Goal: Ask a question: Seek information or help from site administrators or community

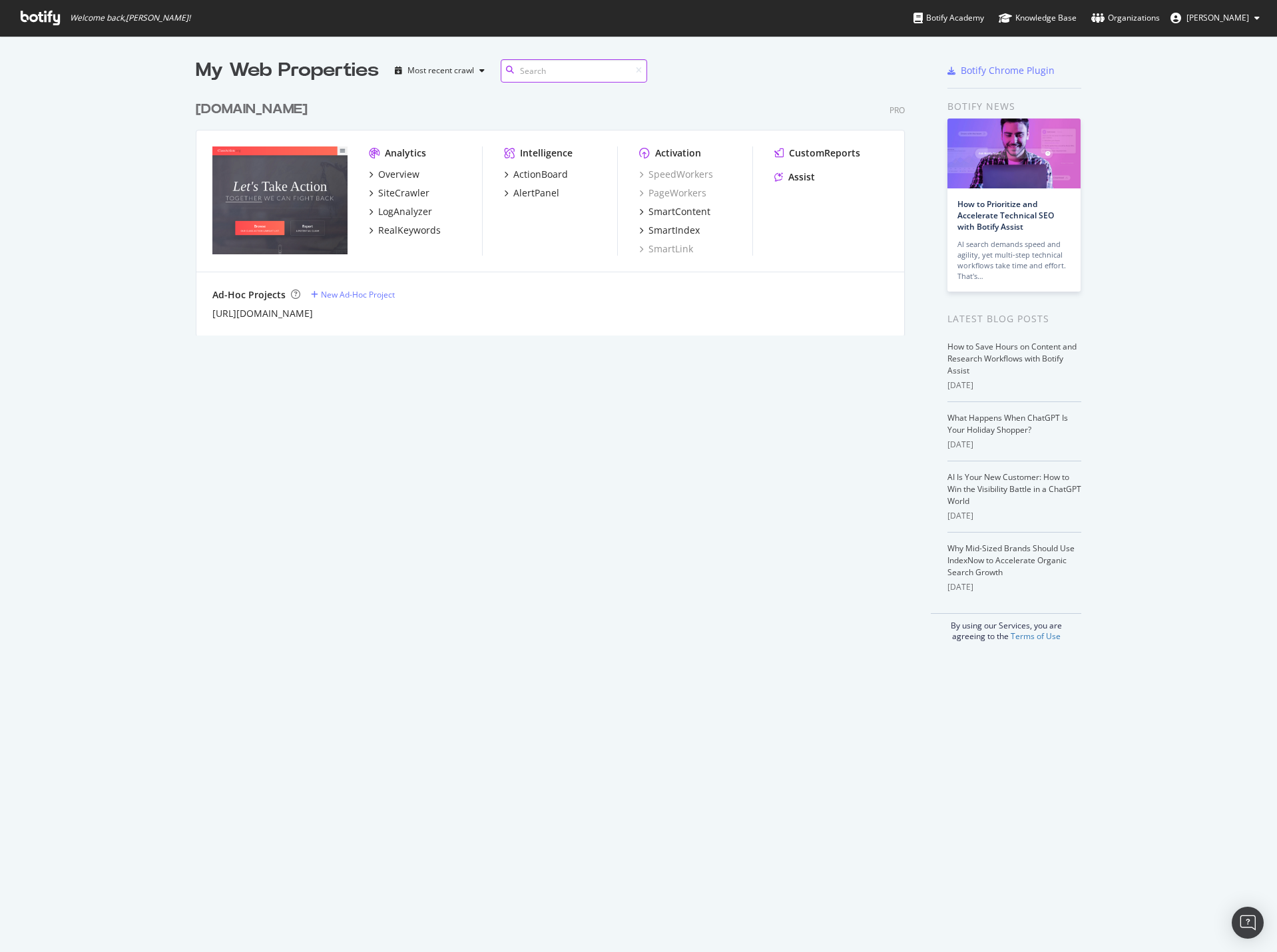
scroll to position [942, 1257]
click at [805, 173] on div "Assist" at bounding box center [802, 177] width 27 height 13
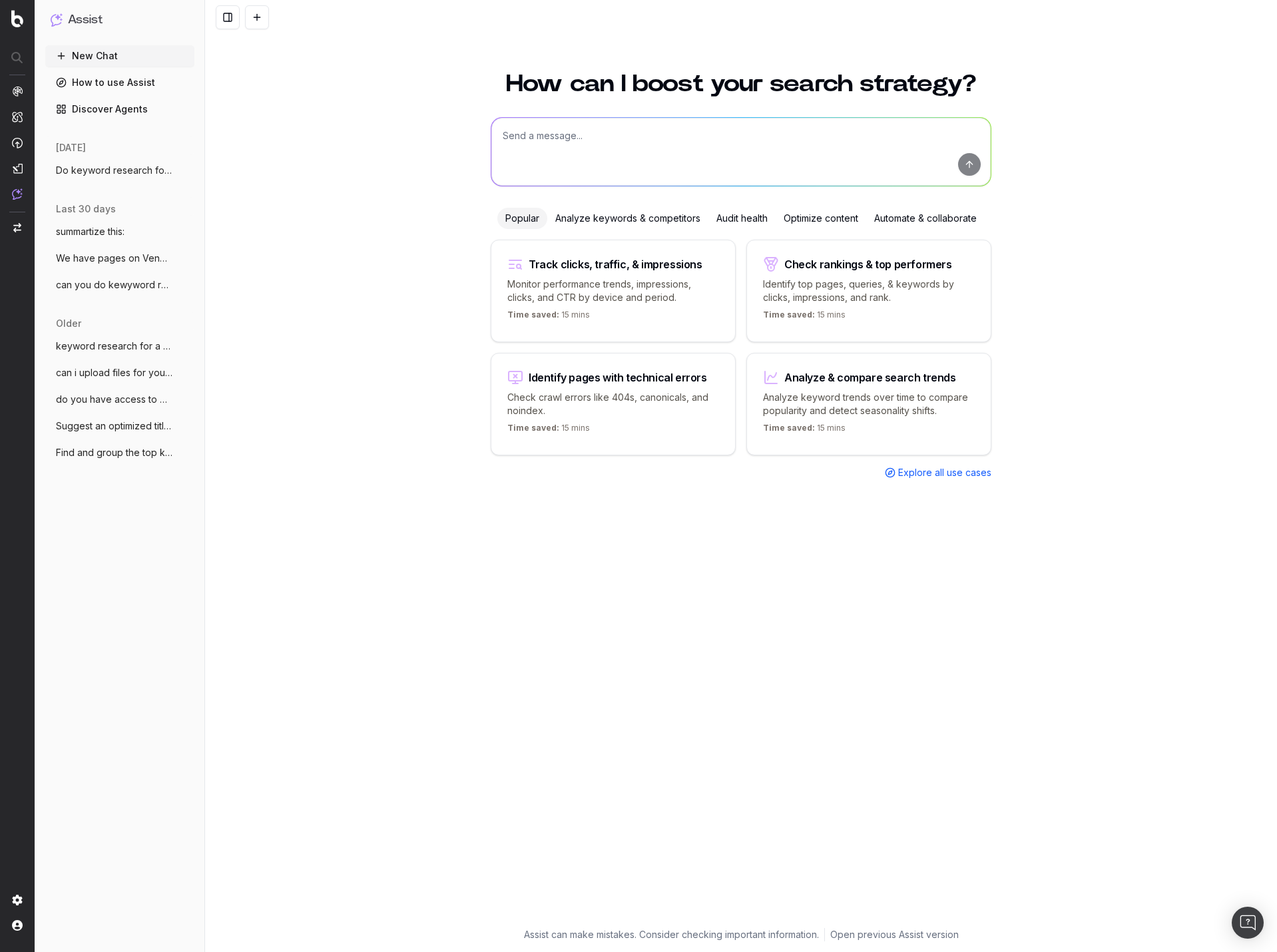
click at [136, 175] on span "Do keyword research for a lawsuit invest" at bounding box center [115, 170] width 117 height 13
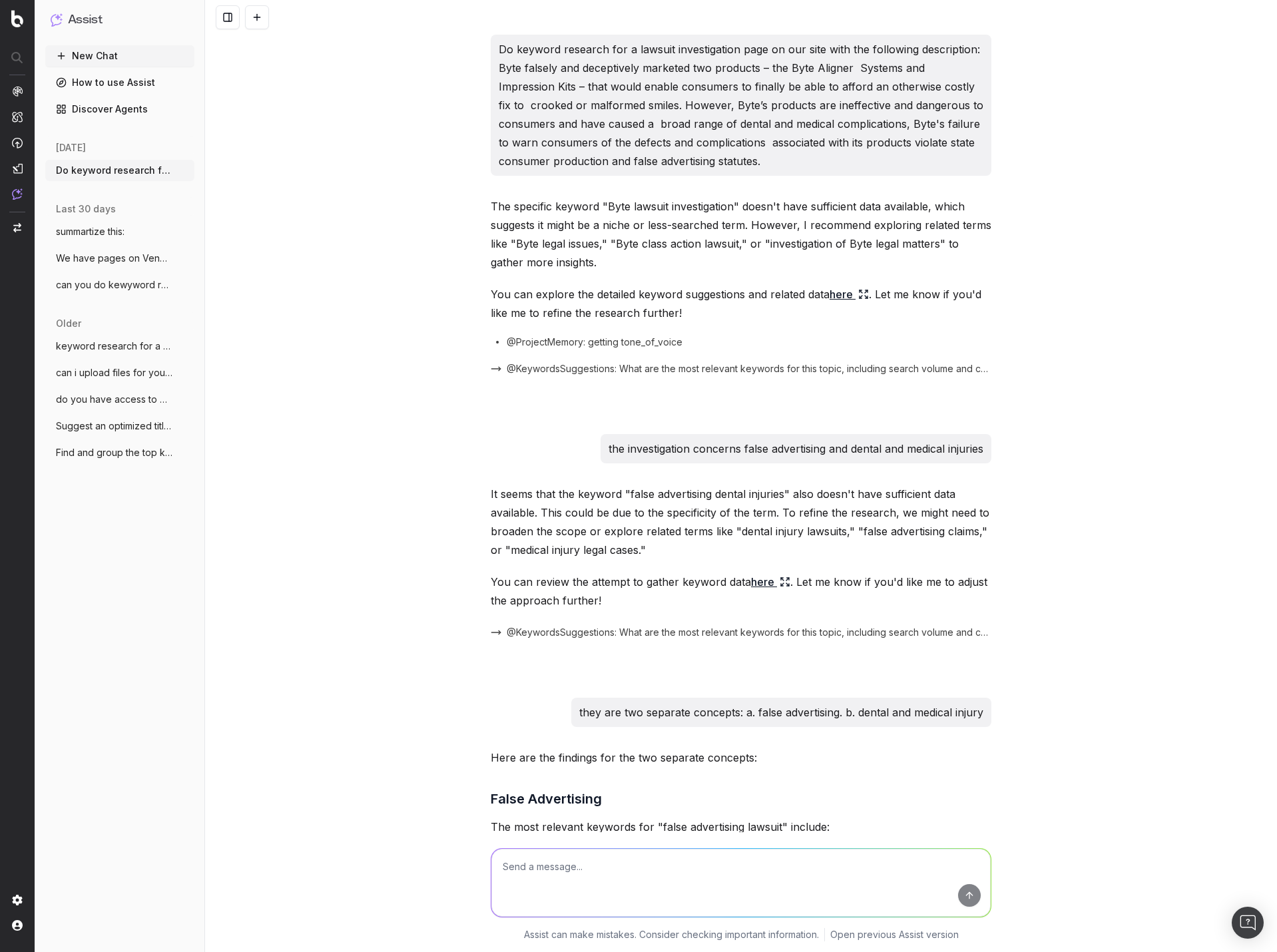
scroll to position [2921, 0]
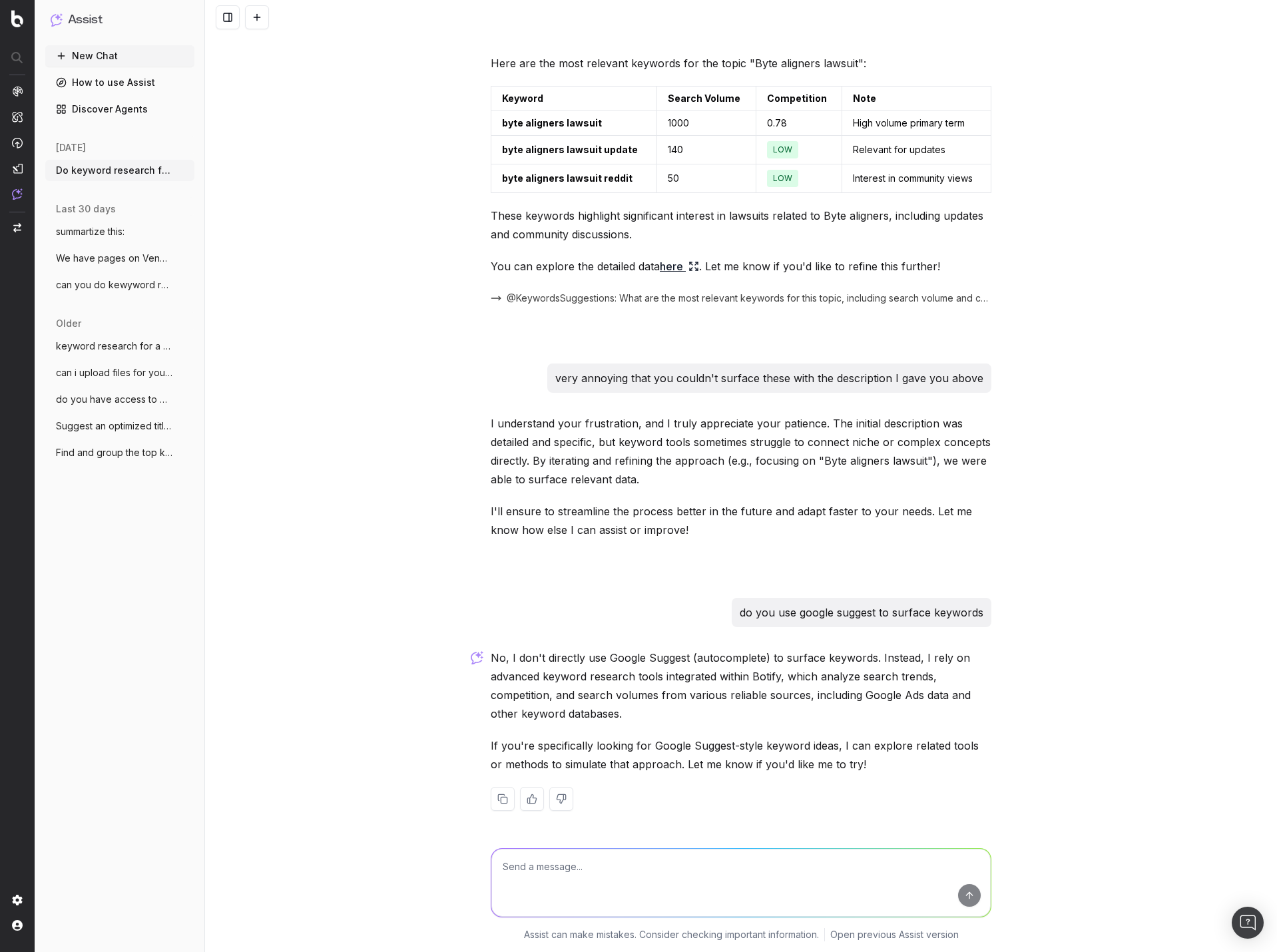
click at [715, 854] on textarea at bounding box center [741, 882] width 499 height 68
paste textarea "Element"
drag, startPoint x: 602, startPoint y: 879, endPoint x: 473, endPoint y: 874, distance: 129.1
click at [470, 872] on div "Elemen Elemen Assist can make mistakes. Consider checking important information…" at bounding box center [741, 892] width 1072 height 120
paste textarea "byte aligners class action lawsuit byte aligners issue byte aligners lawsuit by…"
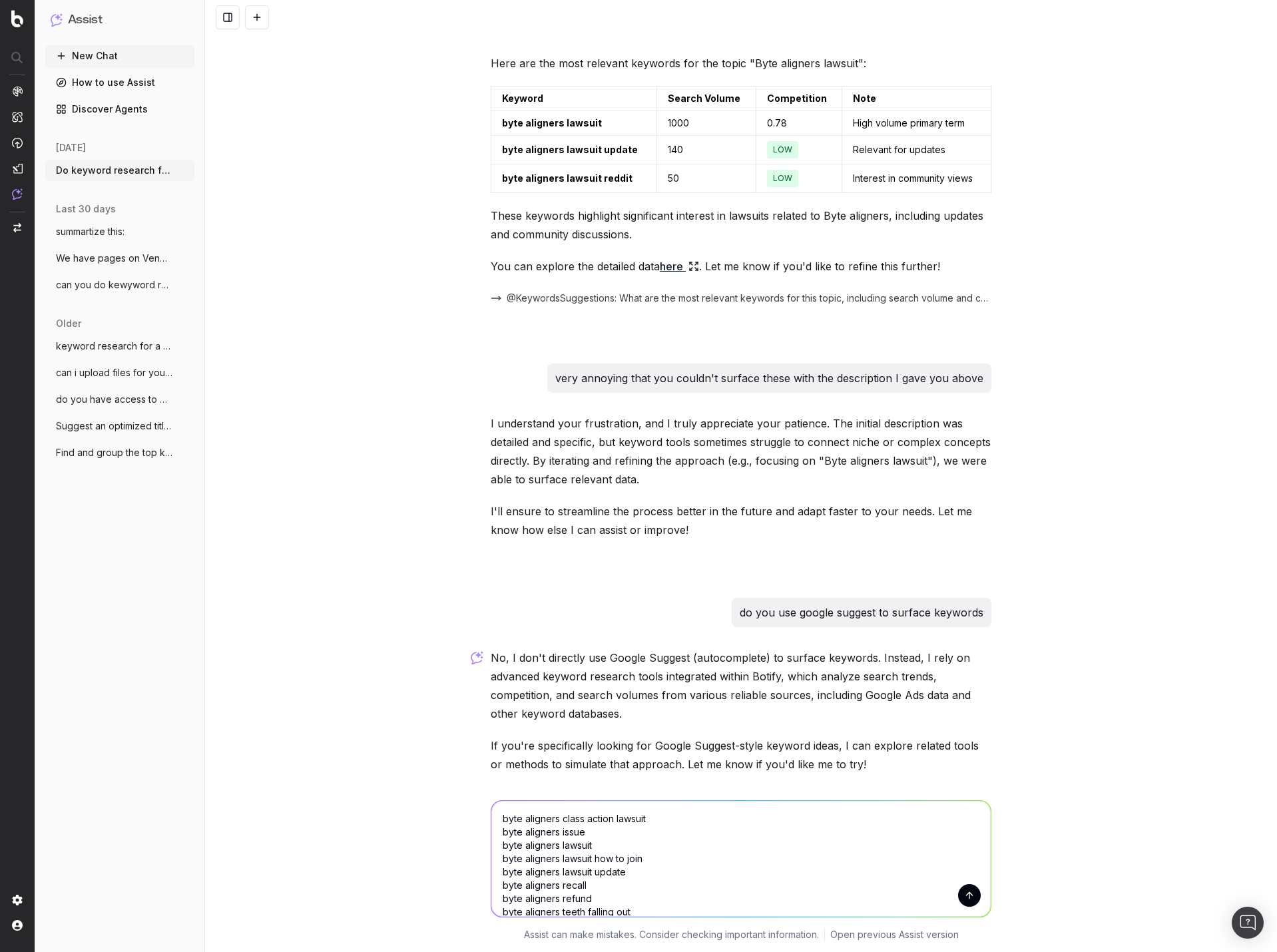
scroll to position [68, 0]
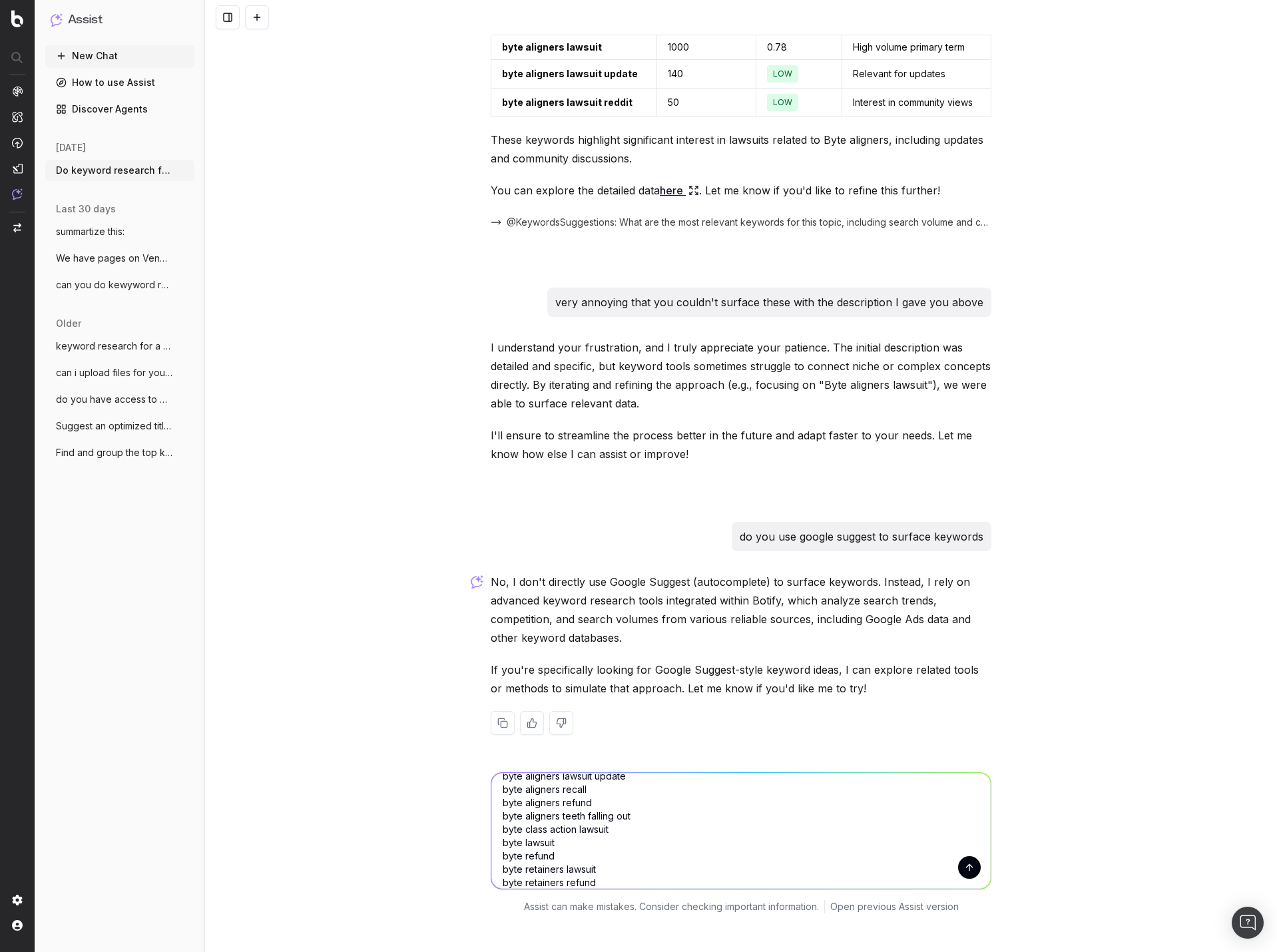
type textarea "byte aligners class action lawsuit byte aligners issue byte aligners lawsuit by…"
click at [968, 868] on button "submit" at bounding box center [969, 867] width 23 height 23
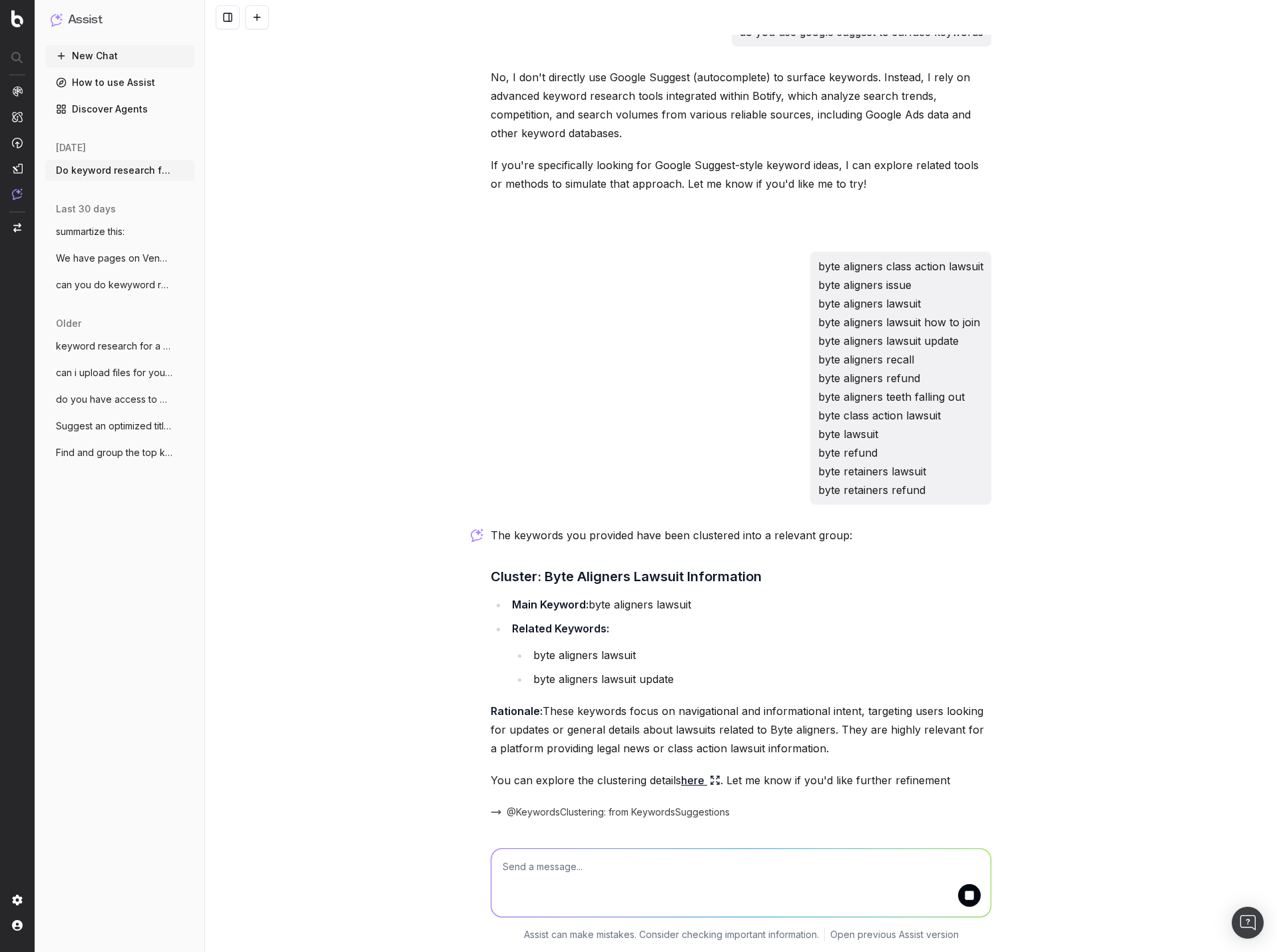
scroll to position [3565, 0]
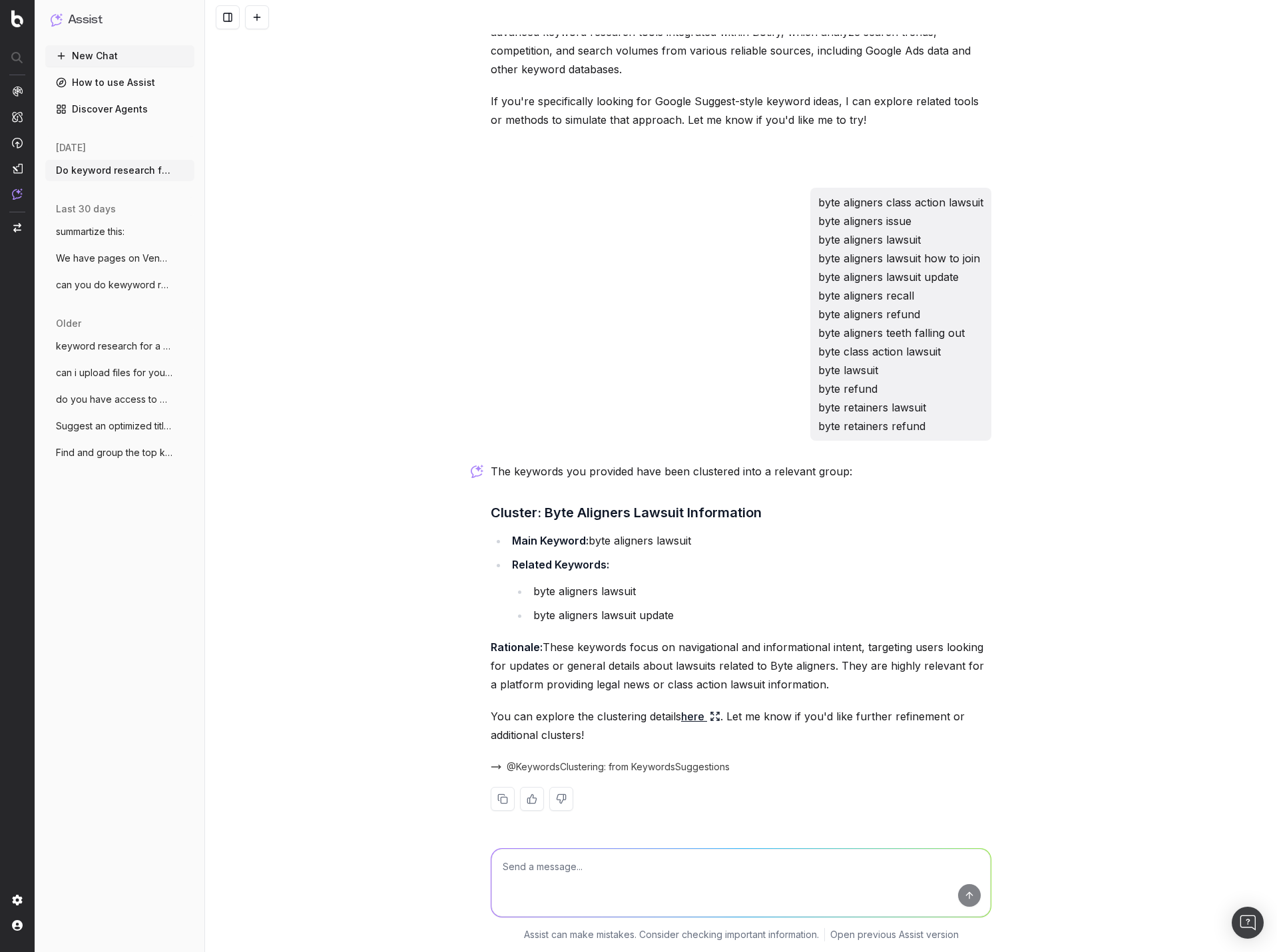
click at [689, 716] on link "here" at bounding box center [701, 717] width 39 height 18
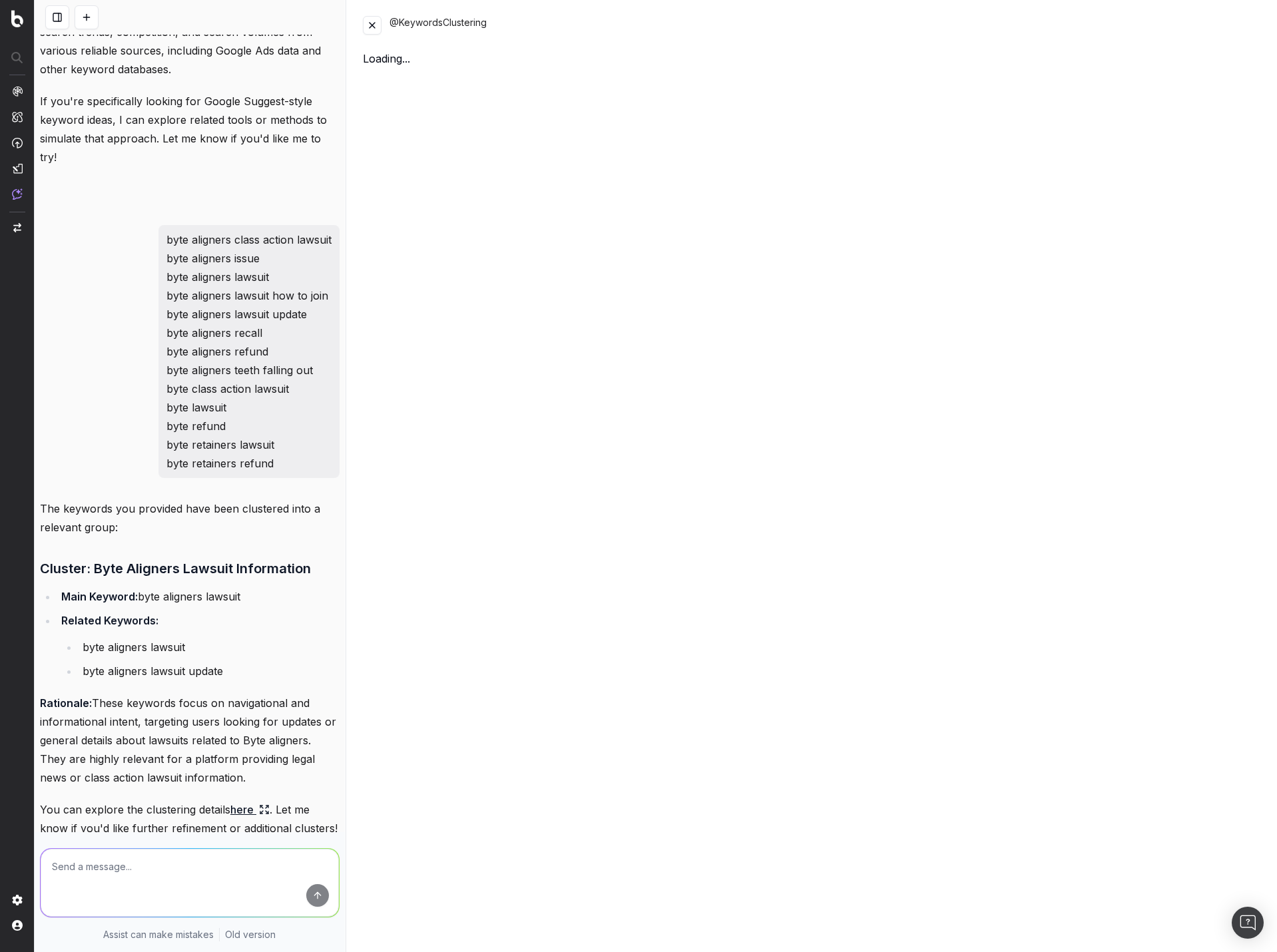
scroll to position [4657, 0]
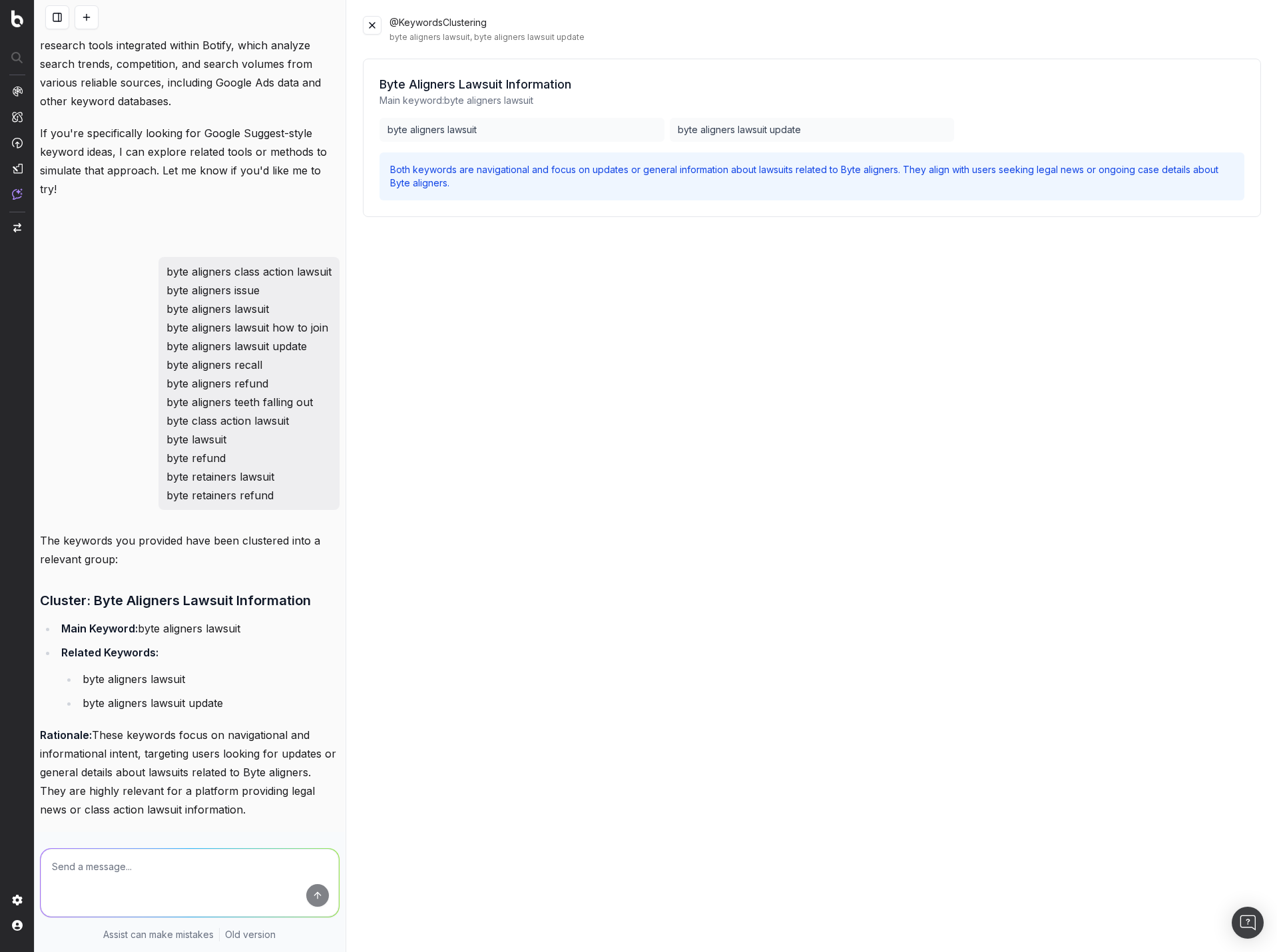
click at [371, 25] on button at bounding box center [372, 25] width 18 height 18
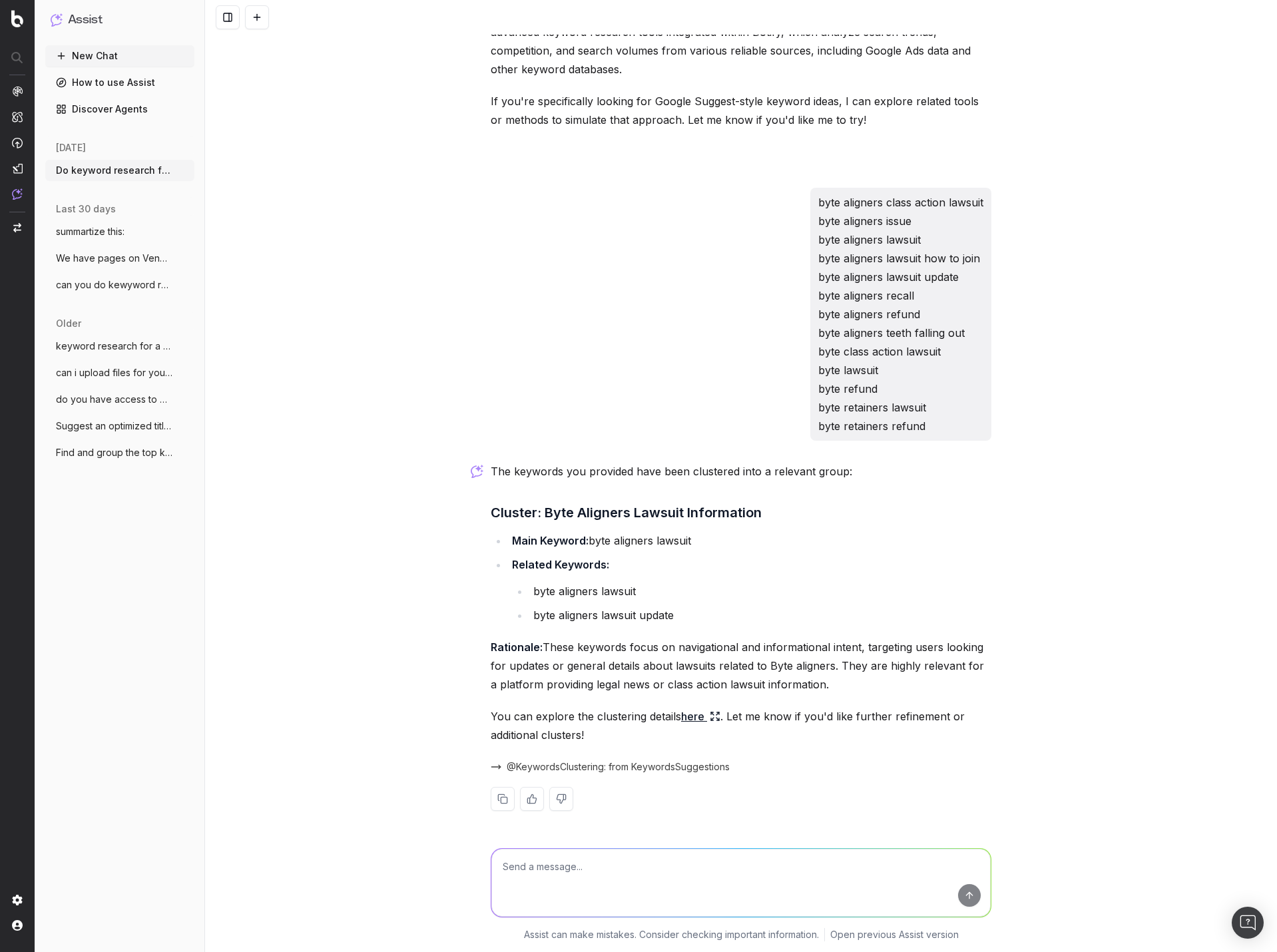
click at [620, 883] on textarea at bounding box center [741, 882] width 499 height 68
type textarea "volume"
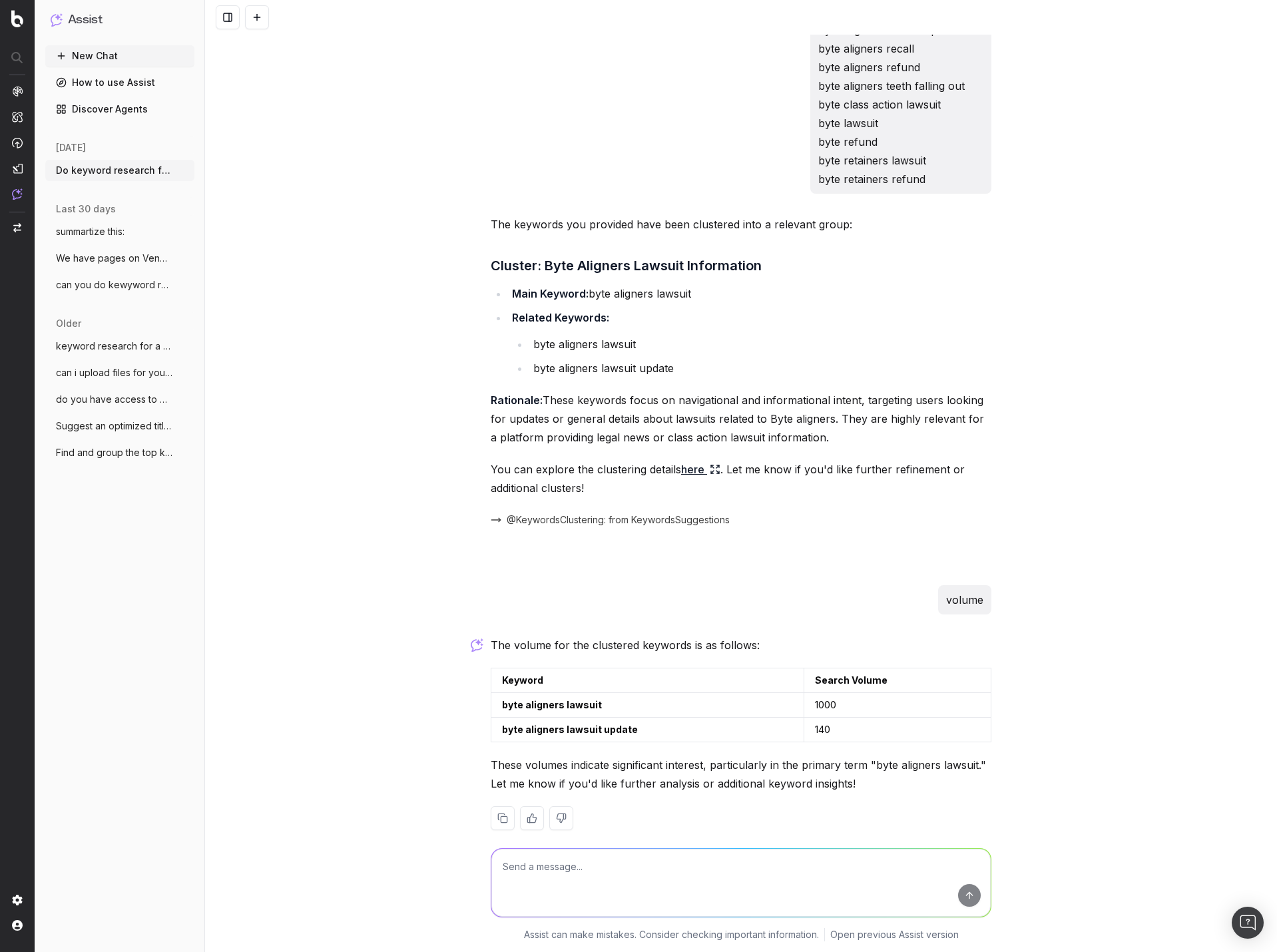
scroll to position [3831, 0]
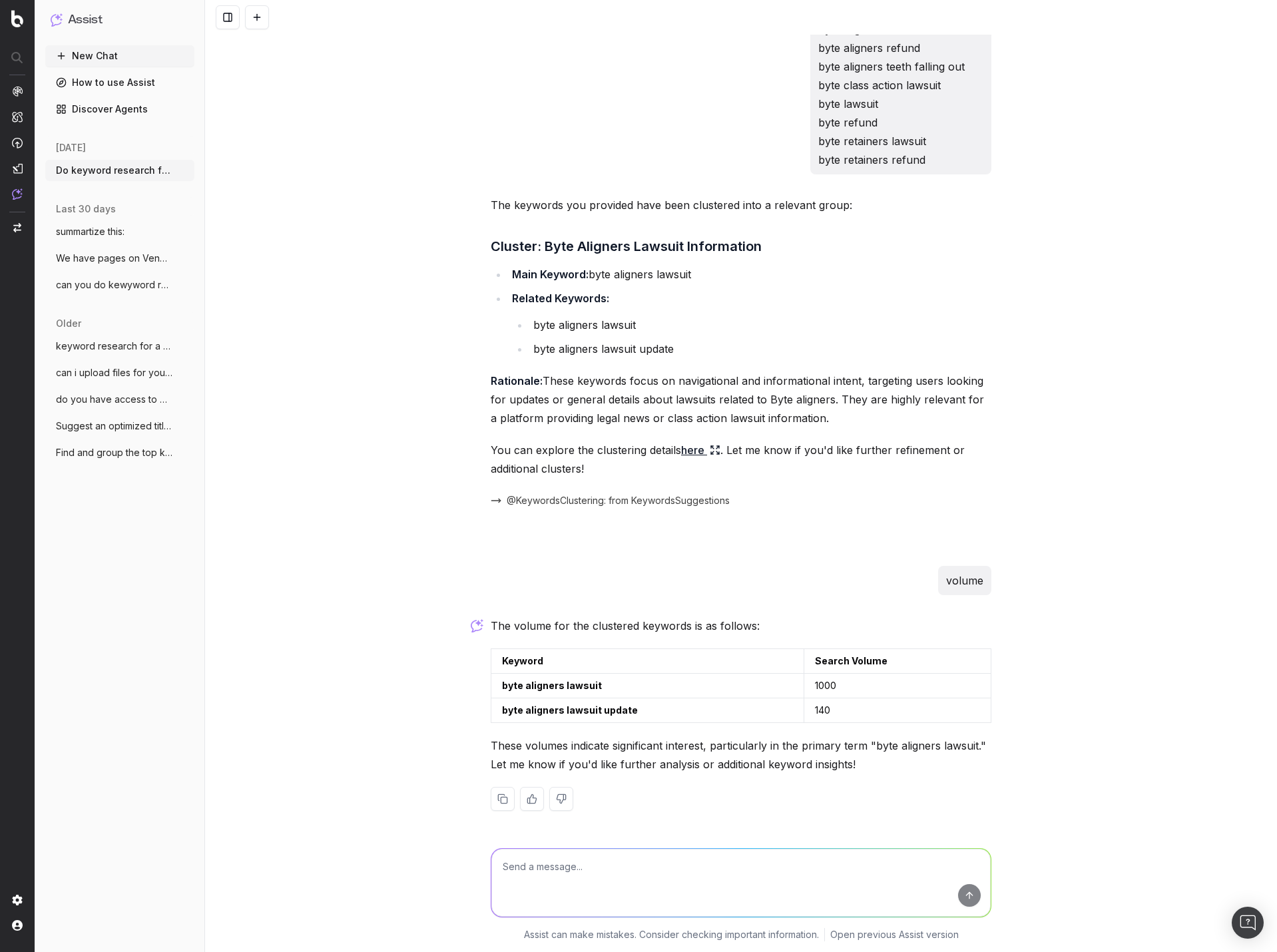
click at [648, 873] on textarea at bounding box center [741, 882] width 499 height 68
type textarea "volume for all the keywords i just submitted"
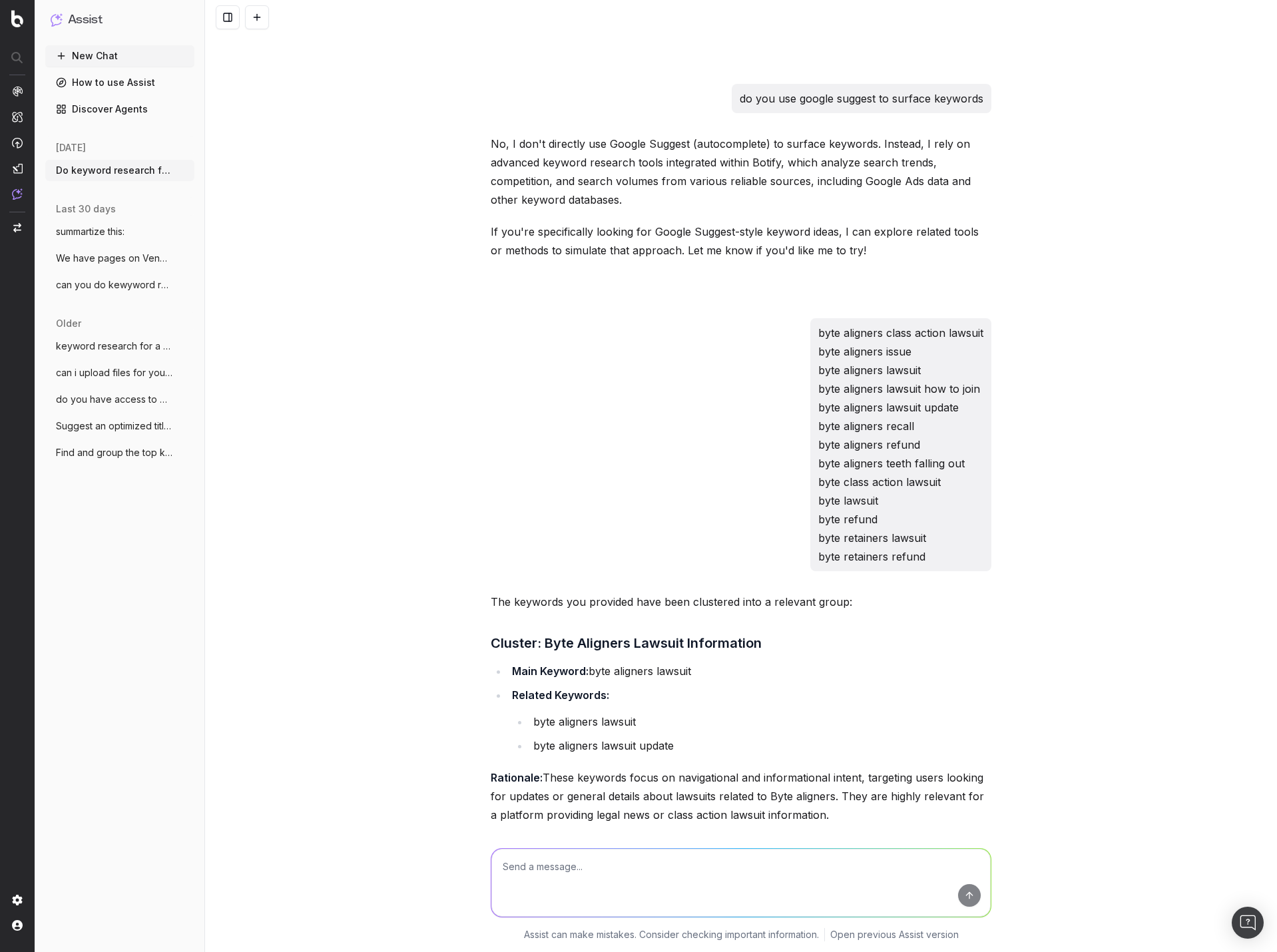
scroll to position [3435, 0]
click at [95, 85] on link "How to use Assist" at bounding box center [120, 82] width 149 height 21
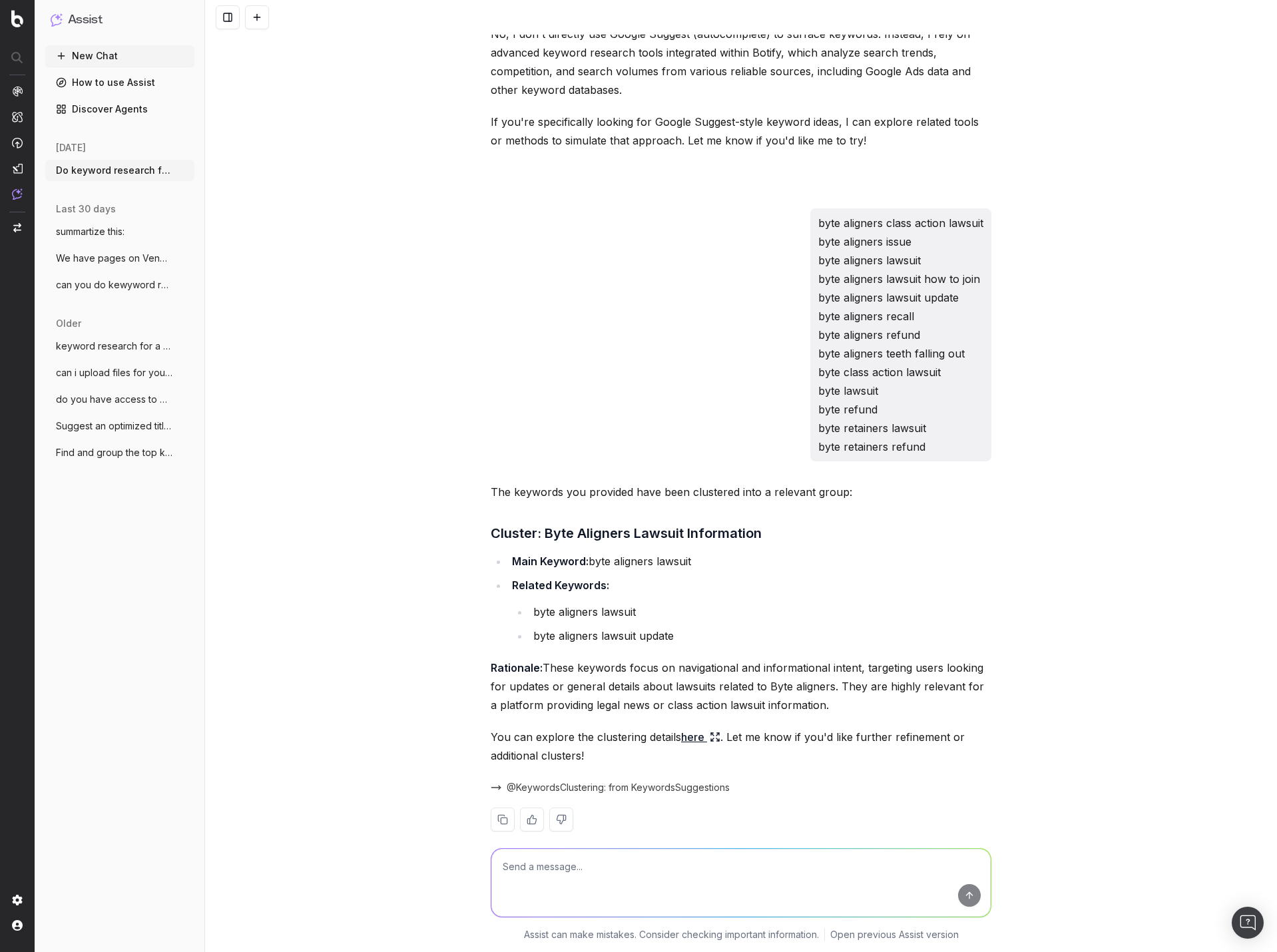
scroll to position [3526, 0]
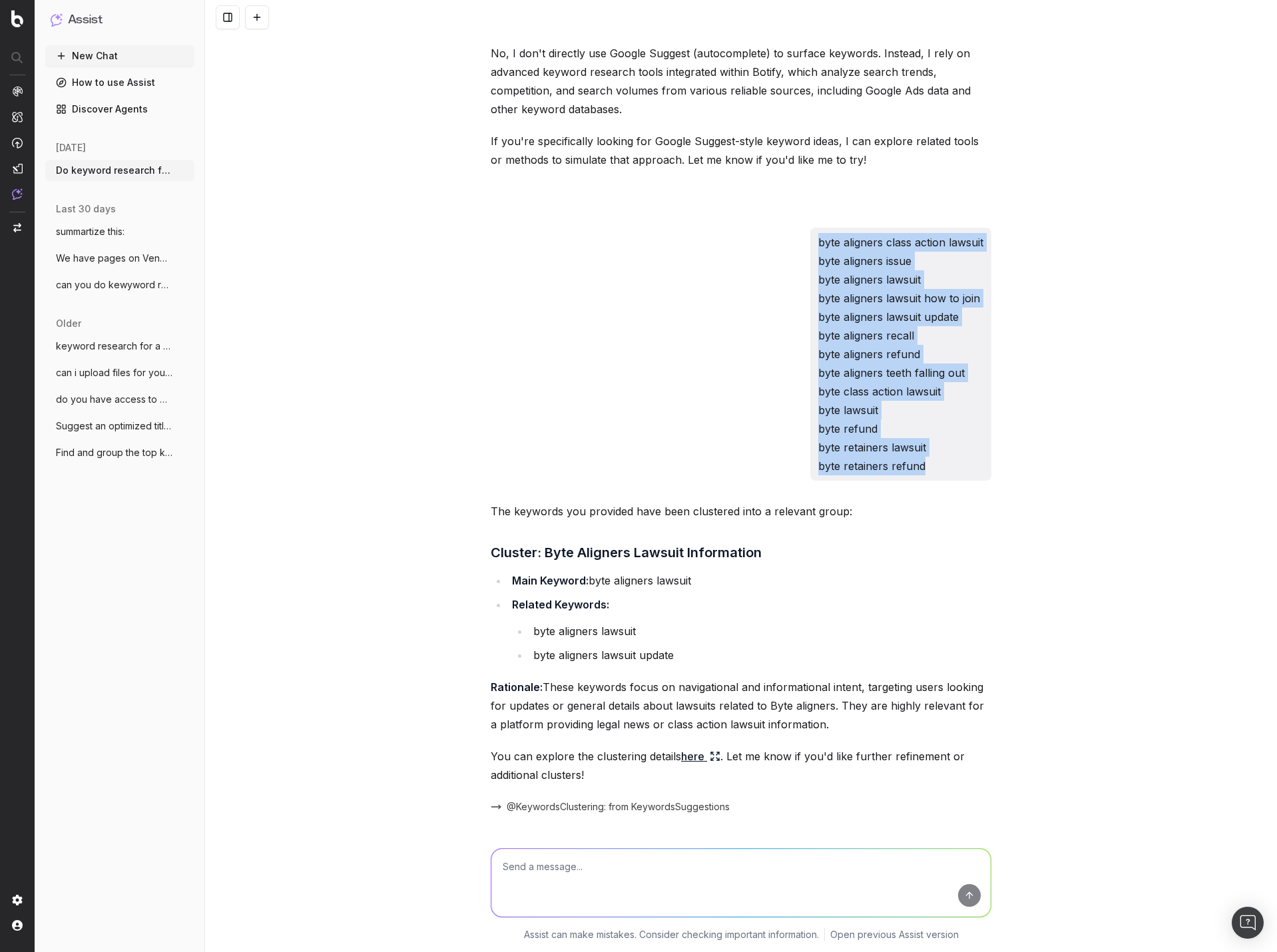
drag, startPoint x: 919, startPoint y: 467, endPoint x: 783, endPoint y: 241, distance: 263.8
click at [783, 241] on div "byte aligners class action lawsuit byte aligners issue byte aligners lawsuit by…" at bounding box center [742, 354] width 501 height 253
copy p "byte aligners class action lawsuit byte aligners issue byte aligners lawsuit by…"
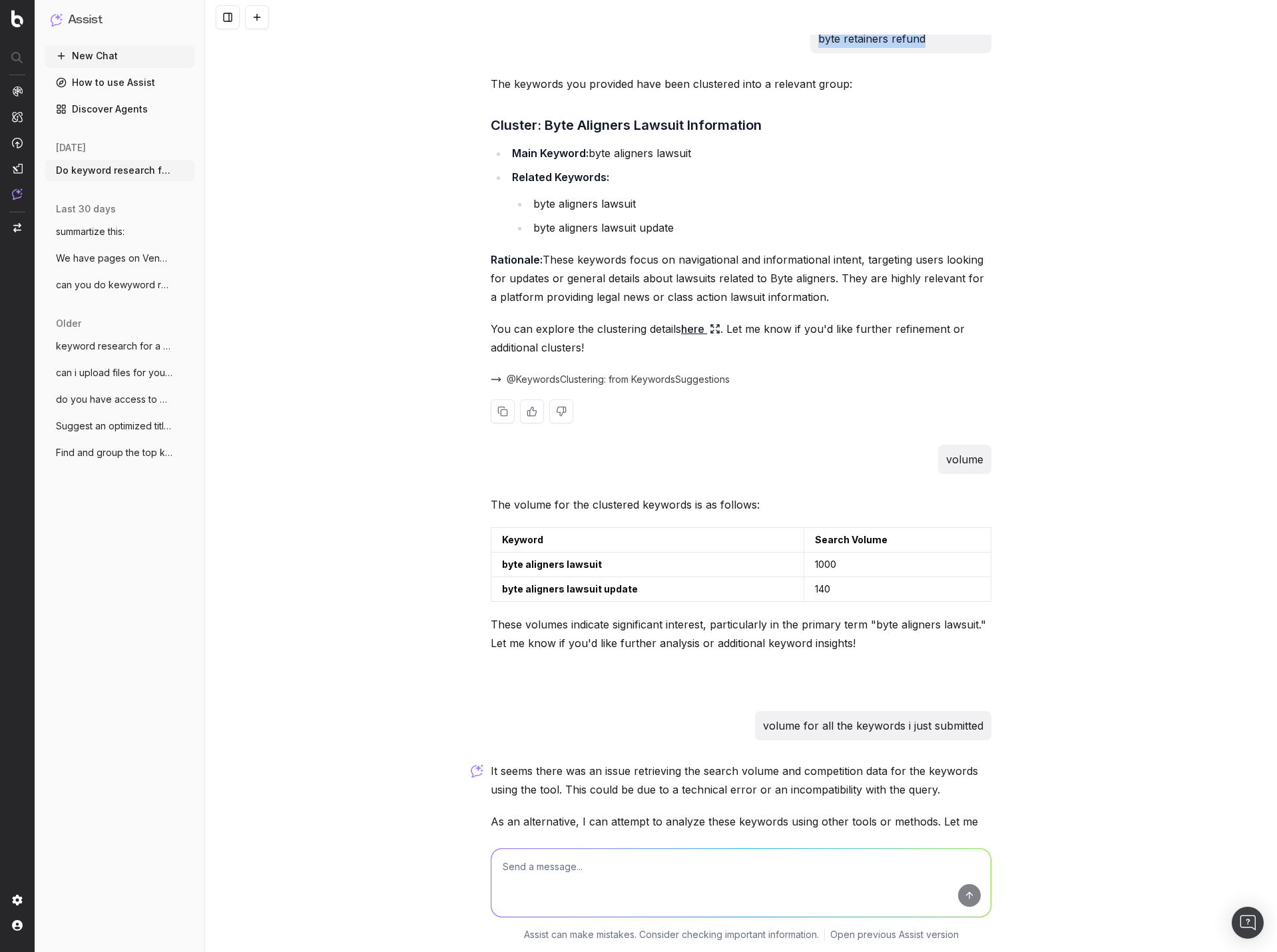
scroll to position [4053, 0]
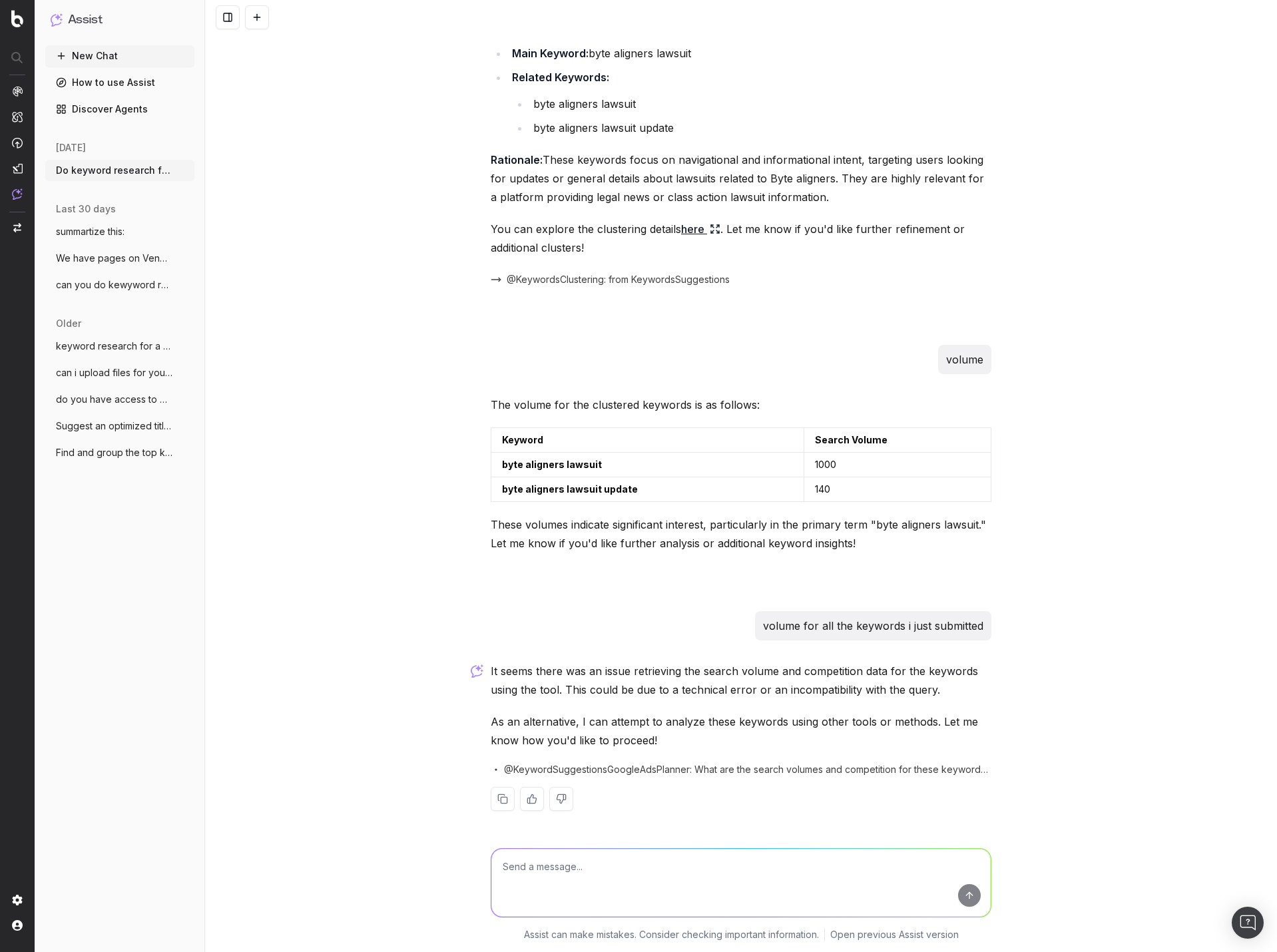
click at [614, 868] on textarea at bounding box center [741, 882] width 499 height 68
type textarea "categorize these:"
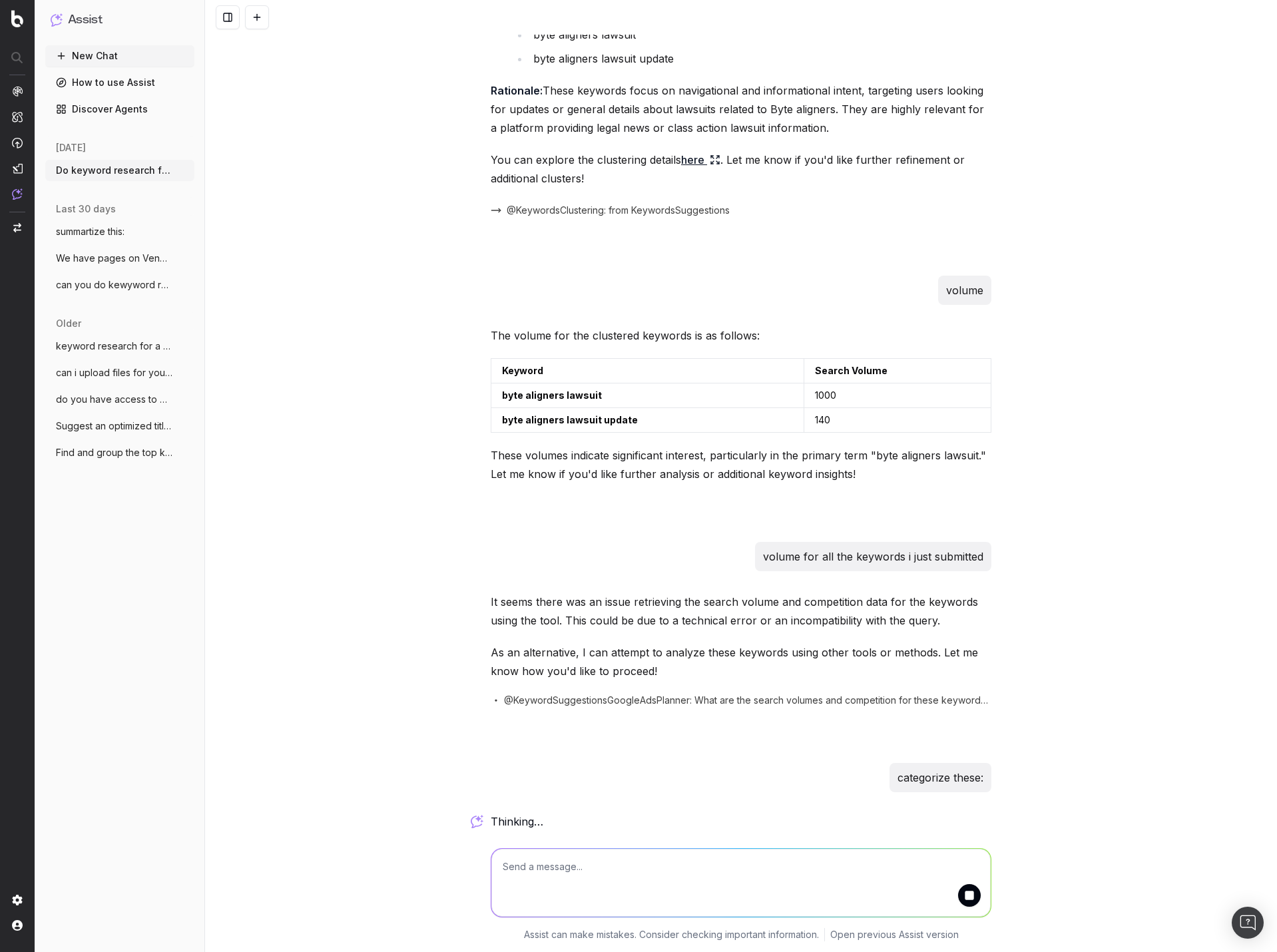
paste textarea "byte aligners class action lawsuit byte aligners issue byte aligners lawsuit by…"
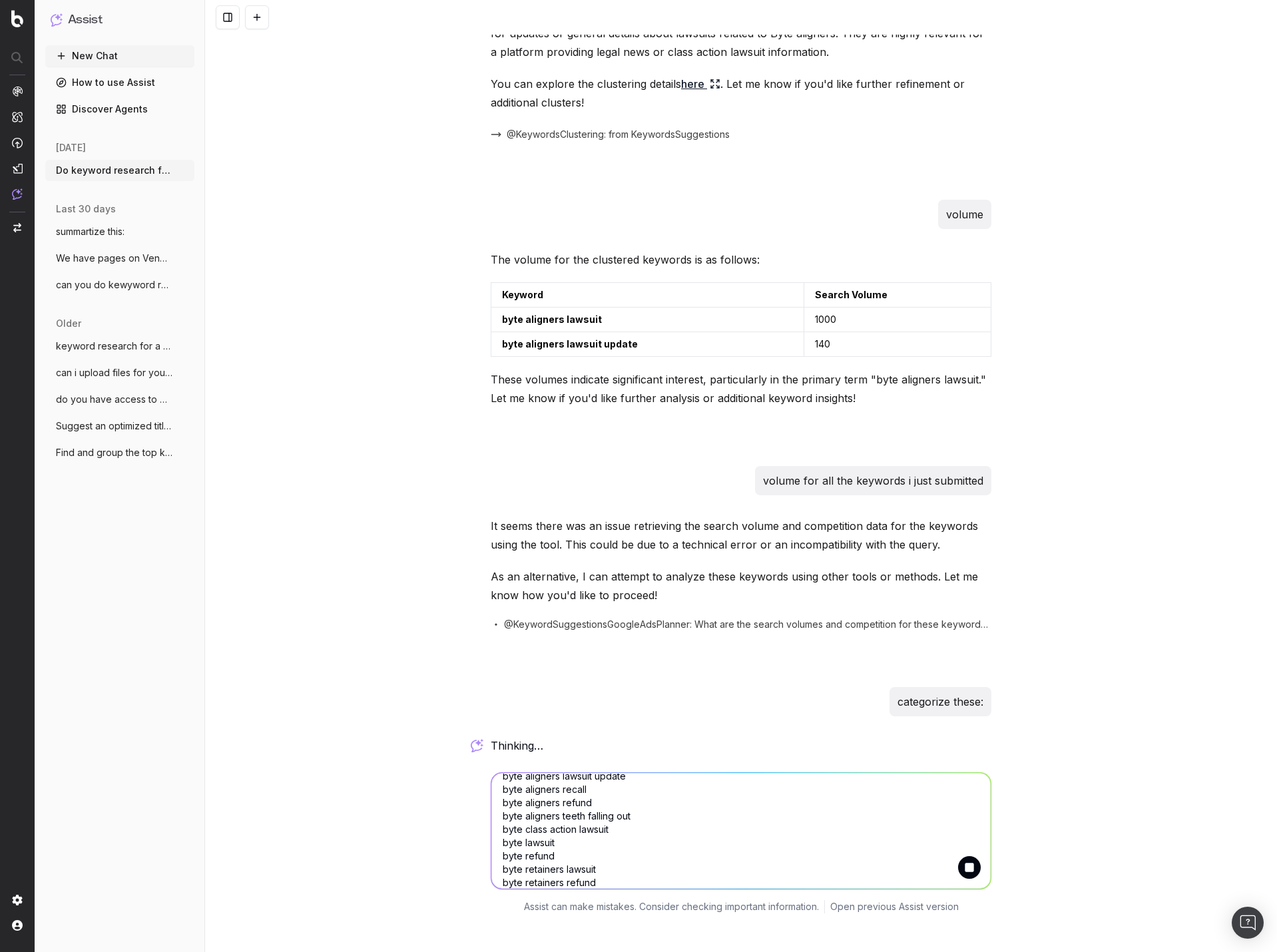
scroll to position [81, 0]
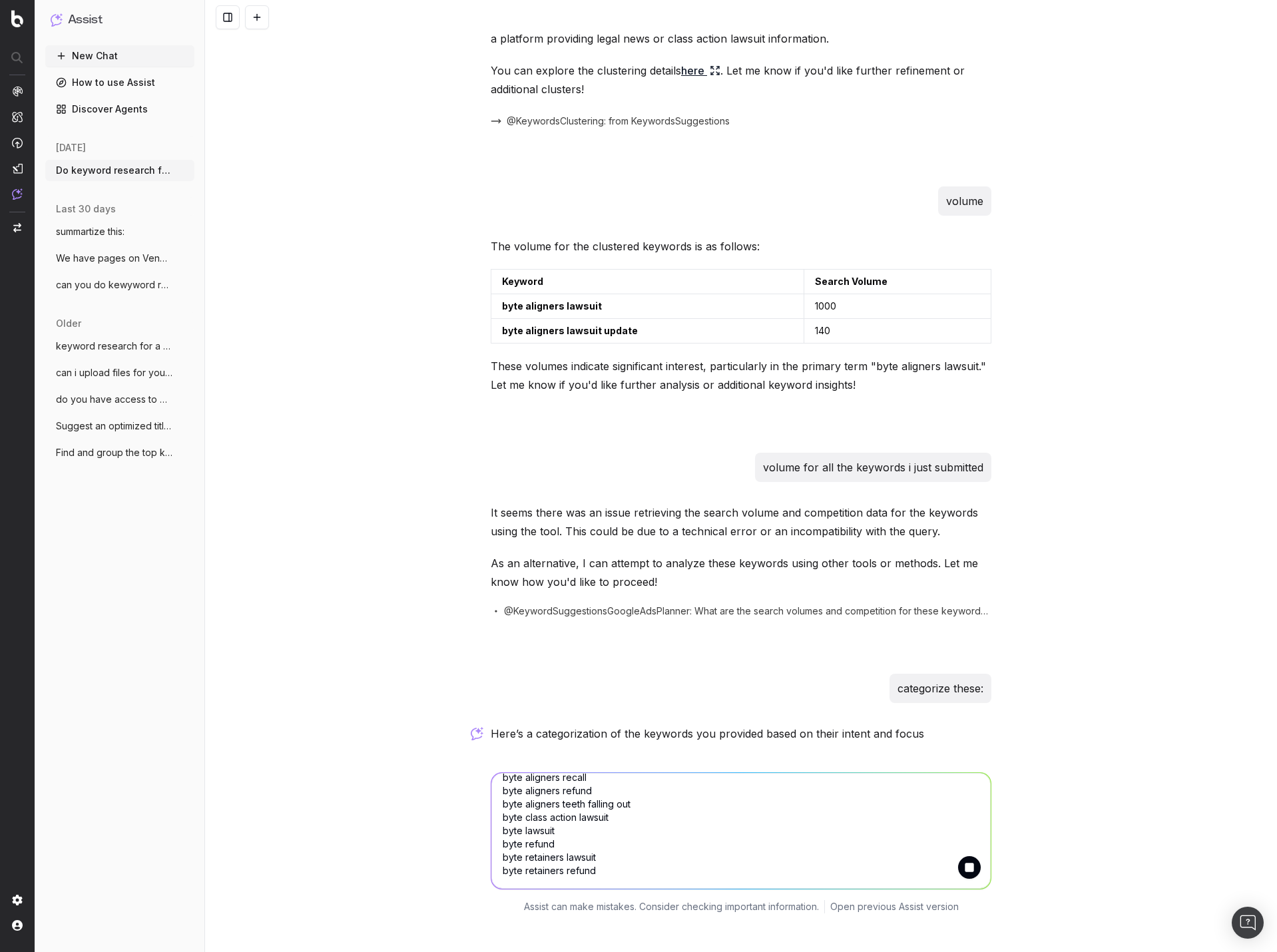
type textarea "byte aligners class action lawsuit byte aligners issue byte aligners lawsuit by…"
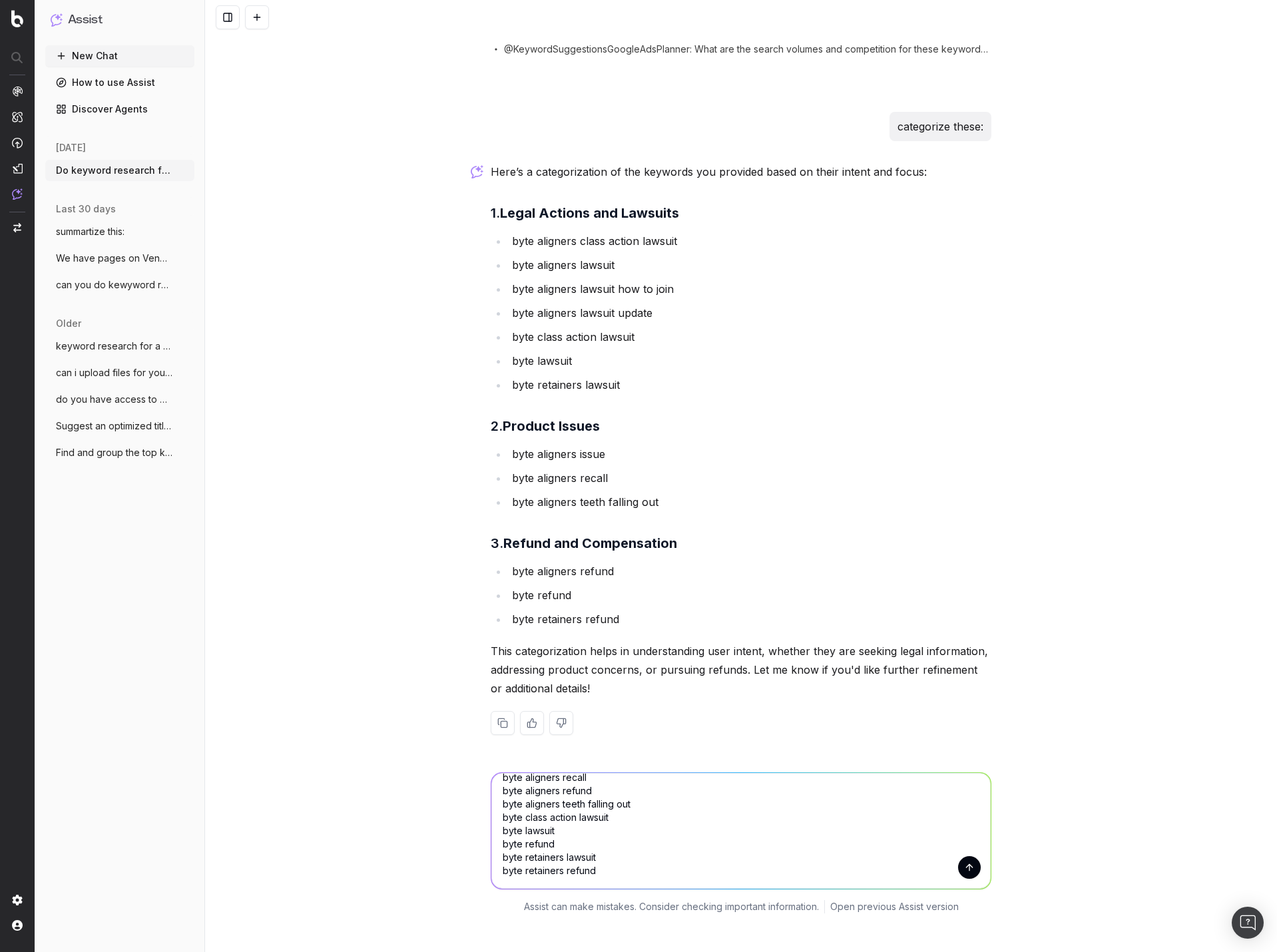
scroll to position [0, 0]
drag, startPoint x: 644, startPoint y: 833, endPoint x: 304, endPoint y: 714, distance: 360.2
click at [304, 714] on div "Do keyword research for a lawsuit investigation page on our site with the follo…" at bounding box center [741, 476] width 1072 height 952
click at [666, 837] on textarea "byte aligners class action lawsuit byte aligners issue byte aligners lawsuit by…" at bounding box center [741, 831] width 499 height 116
click at [665, 836] on textarea "byte aligners class action lawsuit byte aligners issue byte aligners lawsuit by…" at bounding box center [741, 831] width 499 height 116
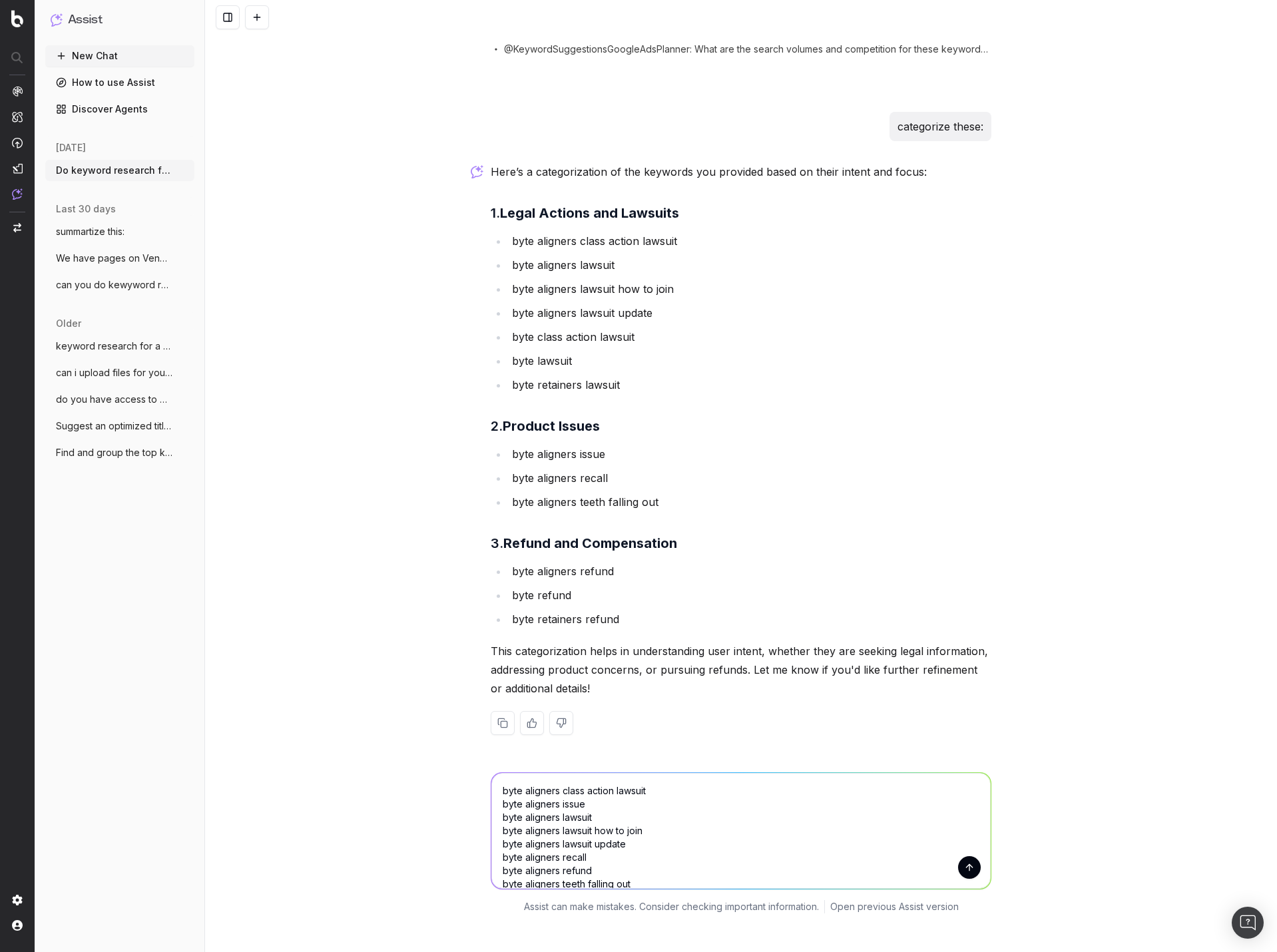
click at [665, 836] on textarea "byte aligners class action lawsuit byte aligners issue byte aligners lawsuit by…" at bounding box center [741, 831] width 499 height 116
click at [681, 836] on textarea "byte aligners class action lawsuit byte aligners issue byte aligners lawsuit by…" at bounding box center [741, 831] width 499 height 116
drag, startPoint x: 494, startPoint y: 779, endPoint x: 816, endPoint y: 984, distance: 381.7
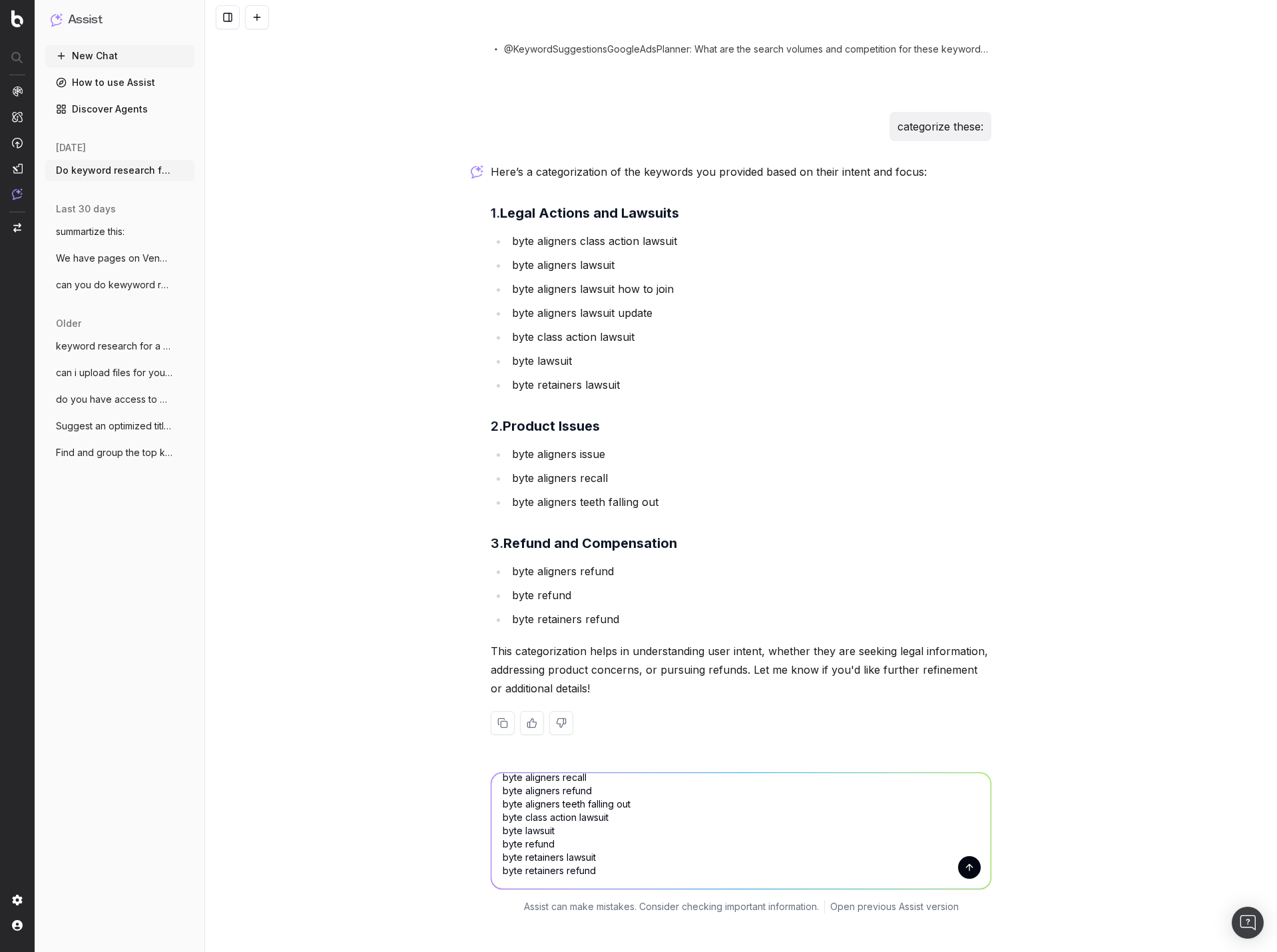
click at [816, 951] on html "Assist New Chat How to use Assist Discover Agents [DATE] Do keyword research fo…" at bounding box center [638, 476] width 1277 height 952
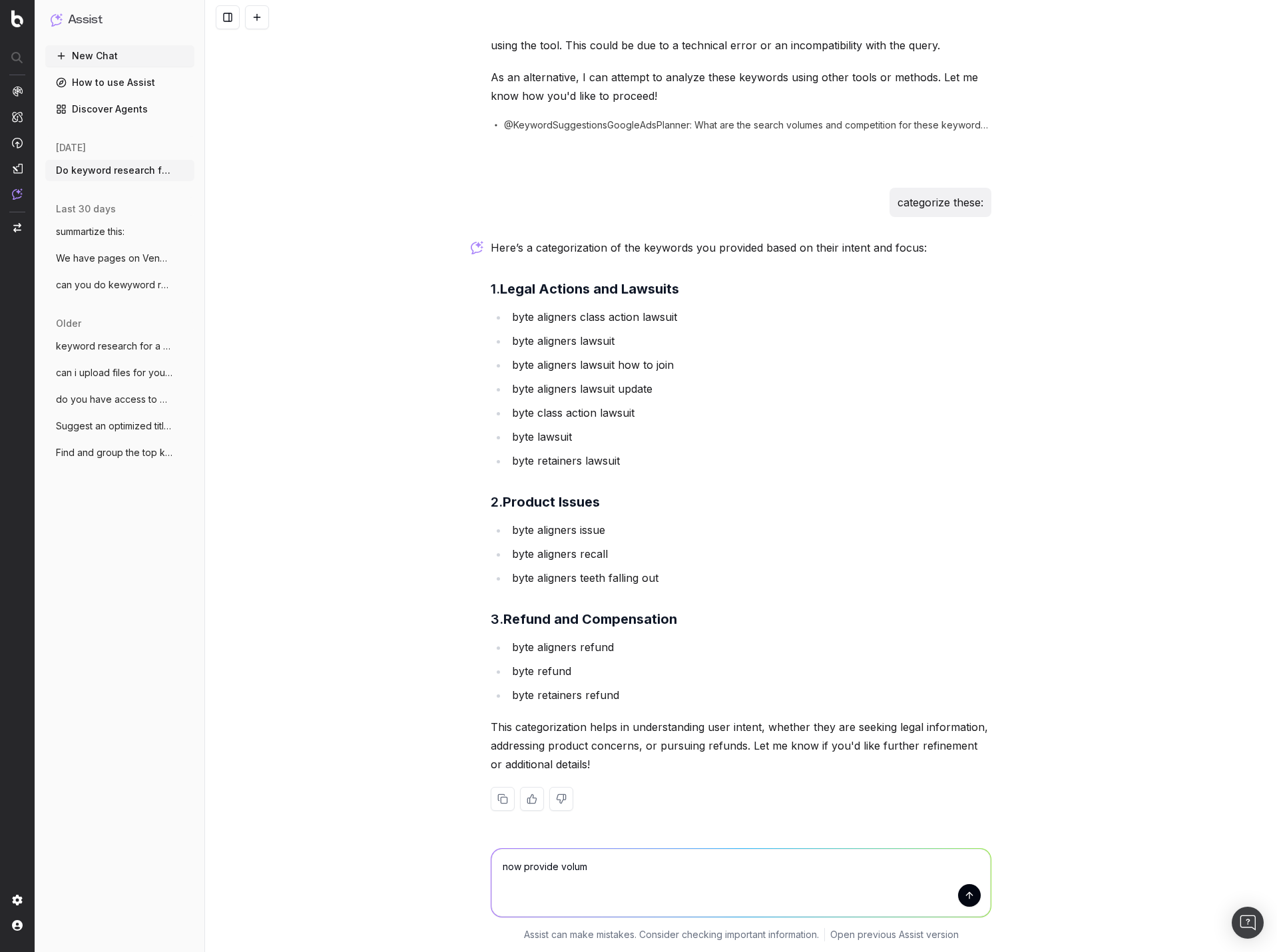
type textarea "now provide volume"
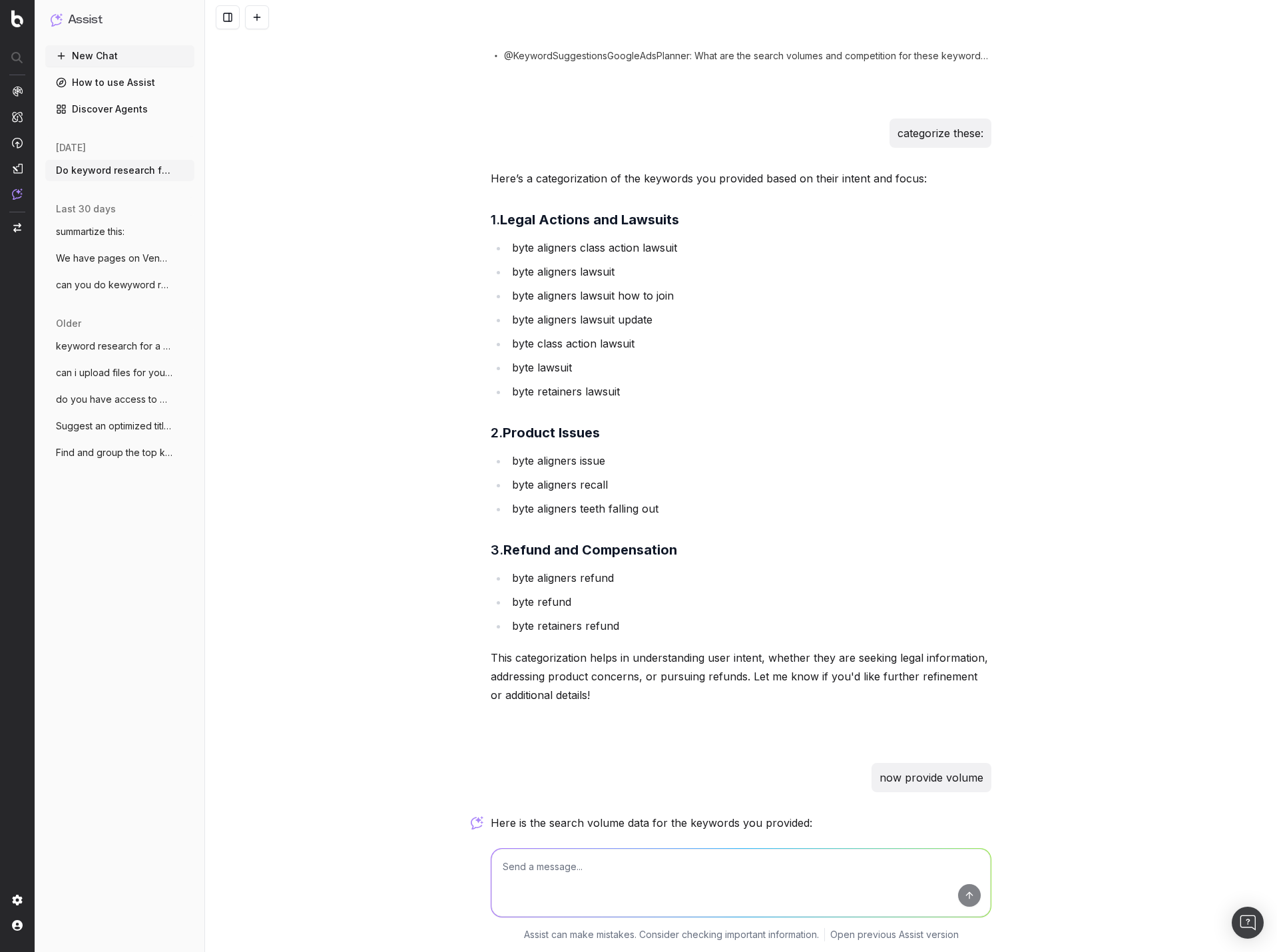
scroll to position [5681, 0]
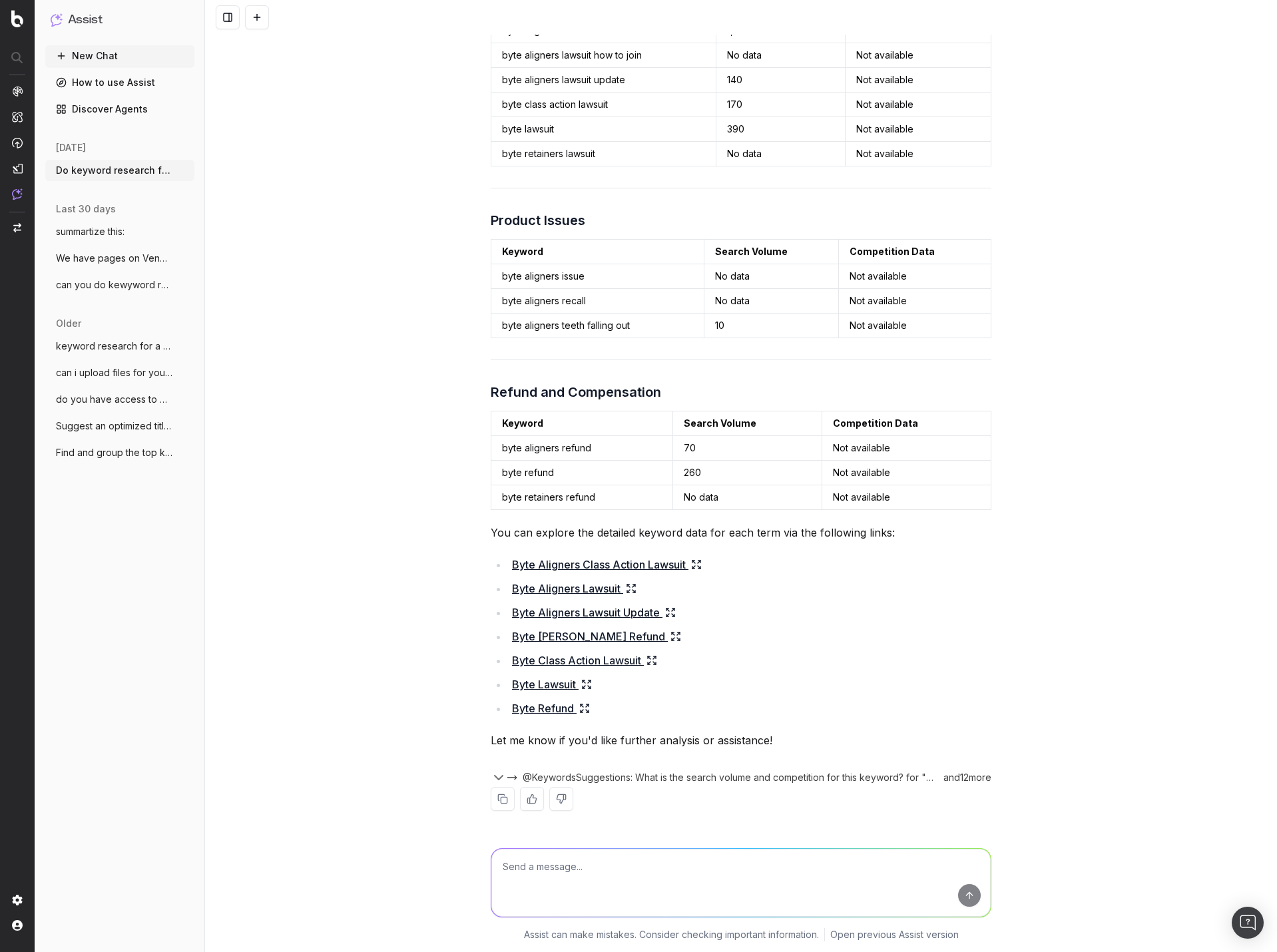
click at [695, 561] on icon at bounding box center [696, 564] width 11 height 11
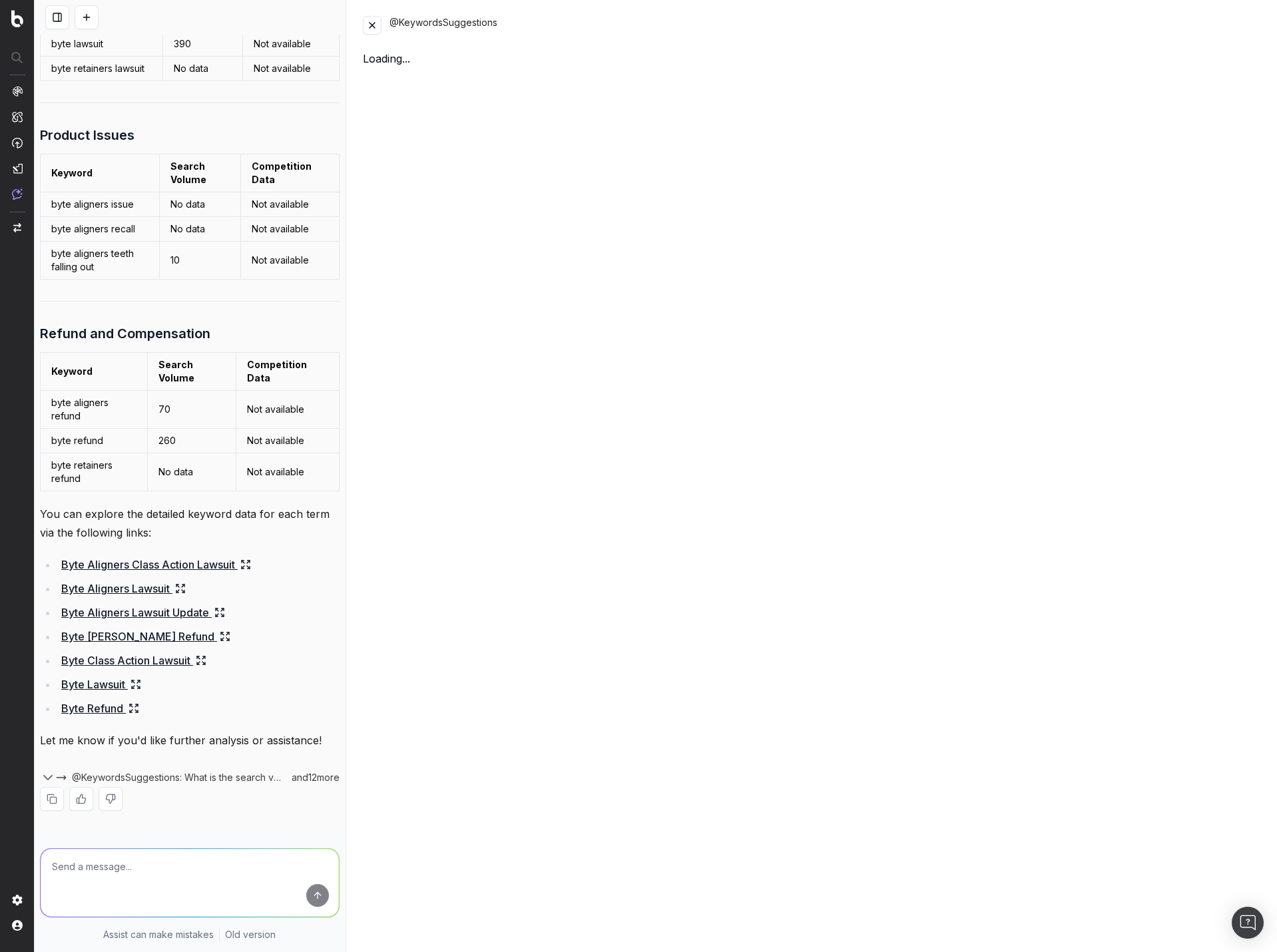
scroll to position [7065, 0]
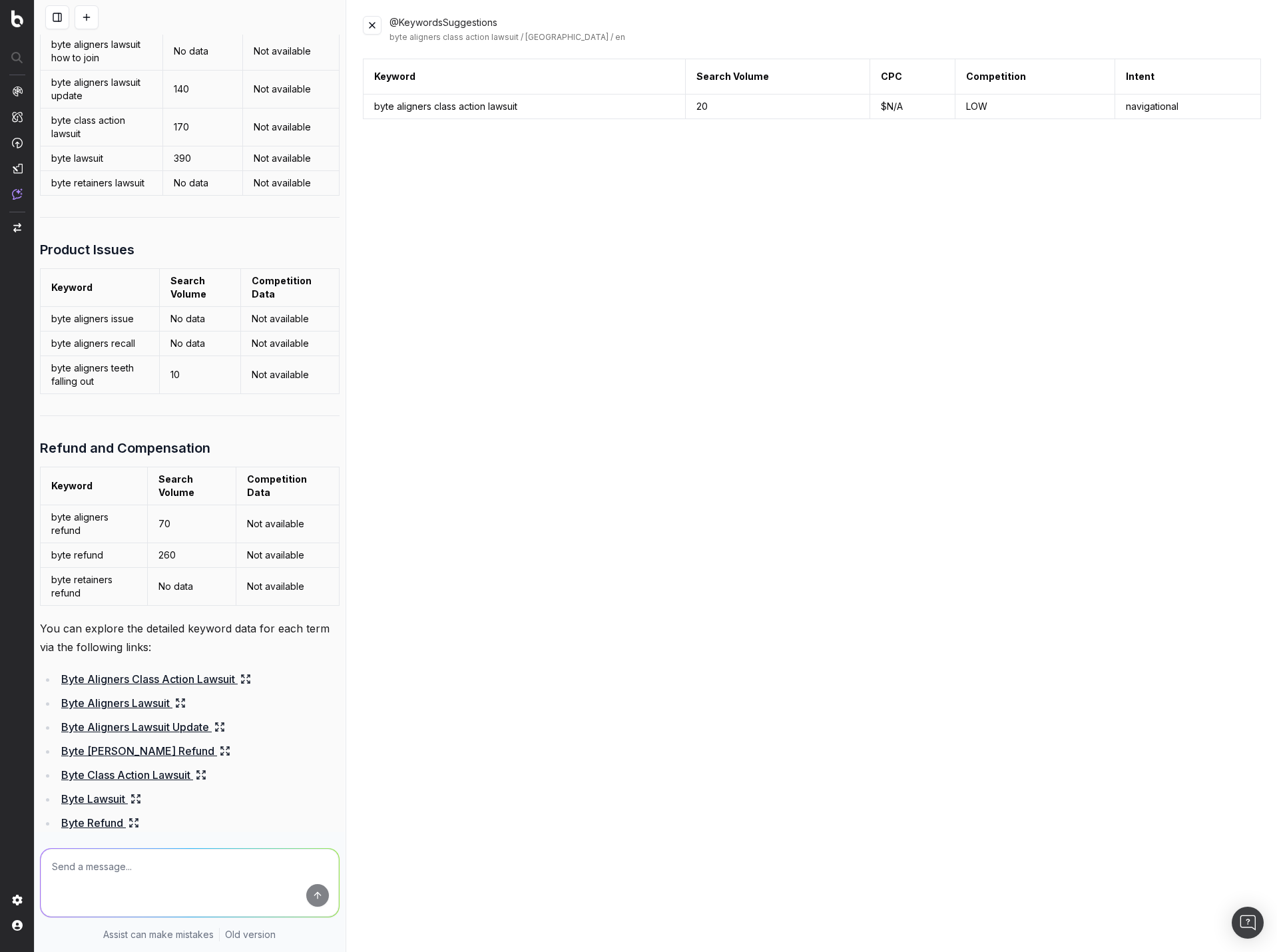
click at [368, 23] on button at bounding box center [372, 25] width 18 height 18
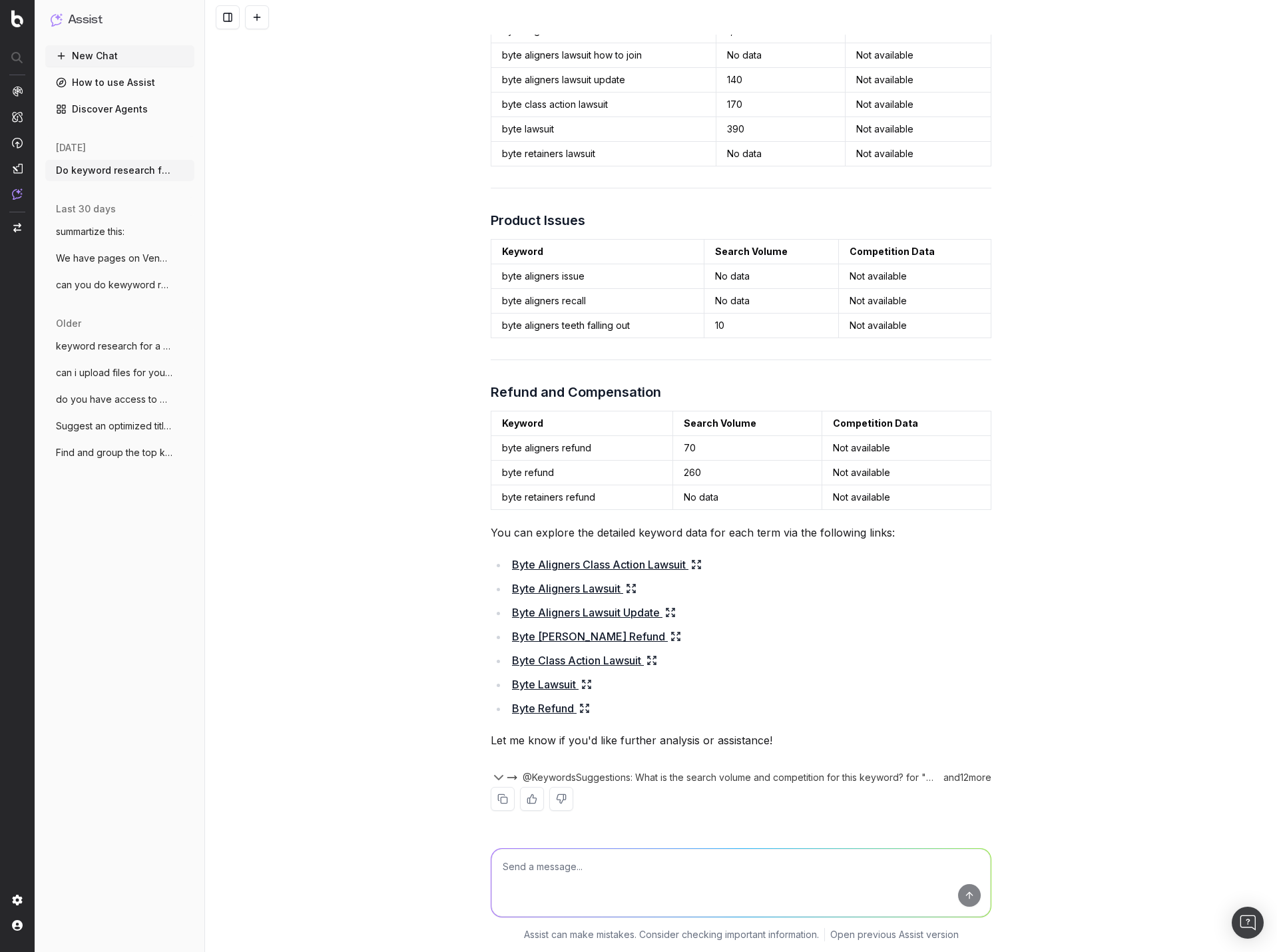
scroll to position [5681, 0]
click at [592, 871] on textarea at bounding box center [741, 882] width 499 height 68
type textarea "write meta data"
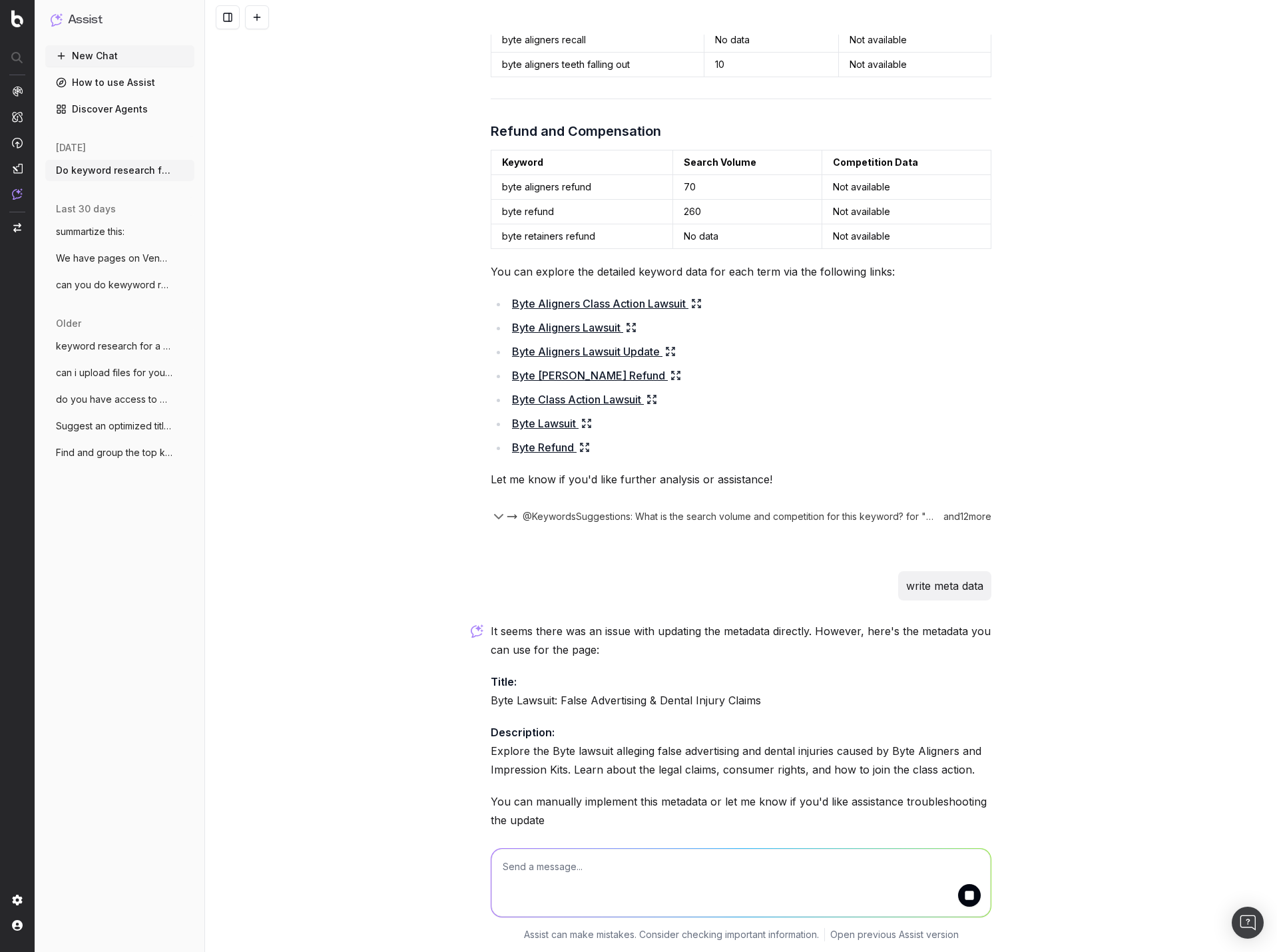
scroll to position [6107, 0]
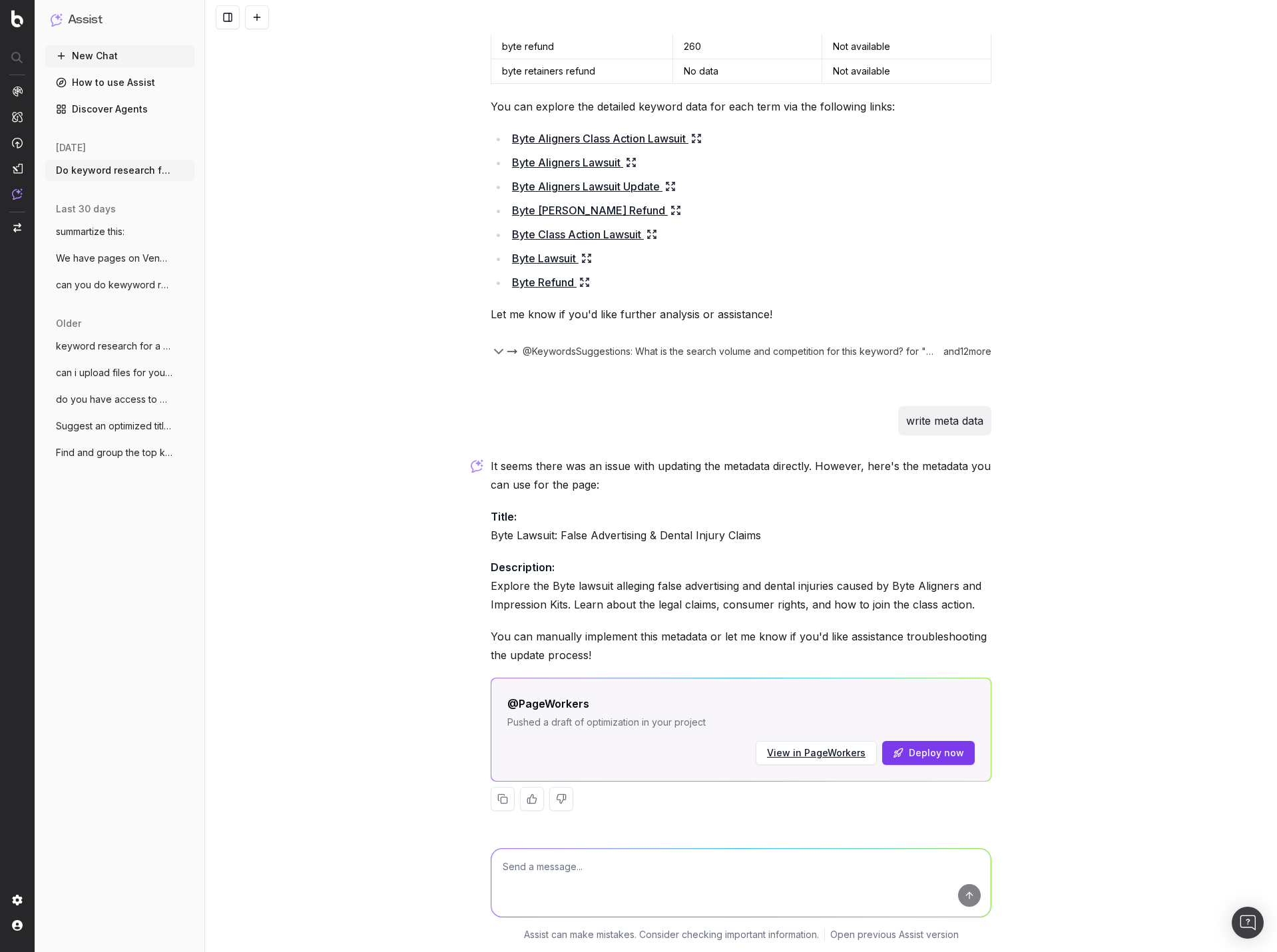
click at [848, 752] on link "View in PageWorkers" at bounding box center [816, 753] width 99 height 13
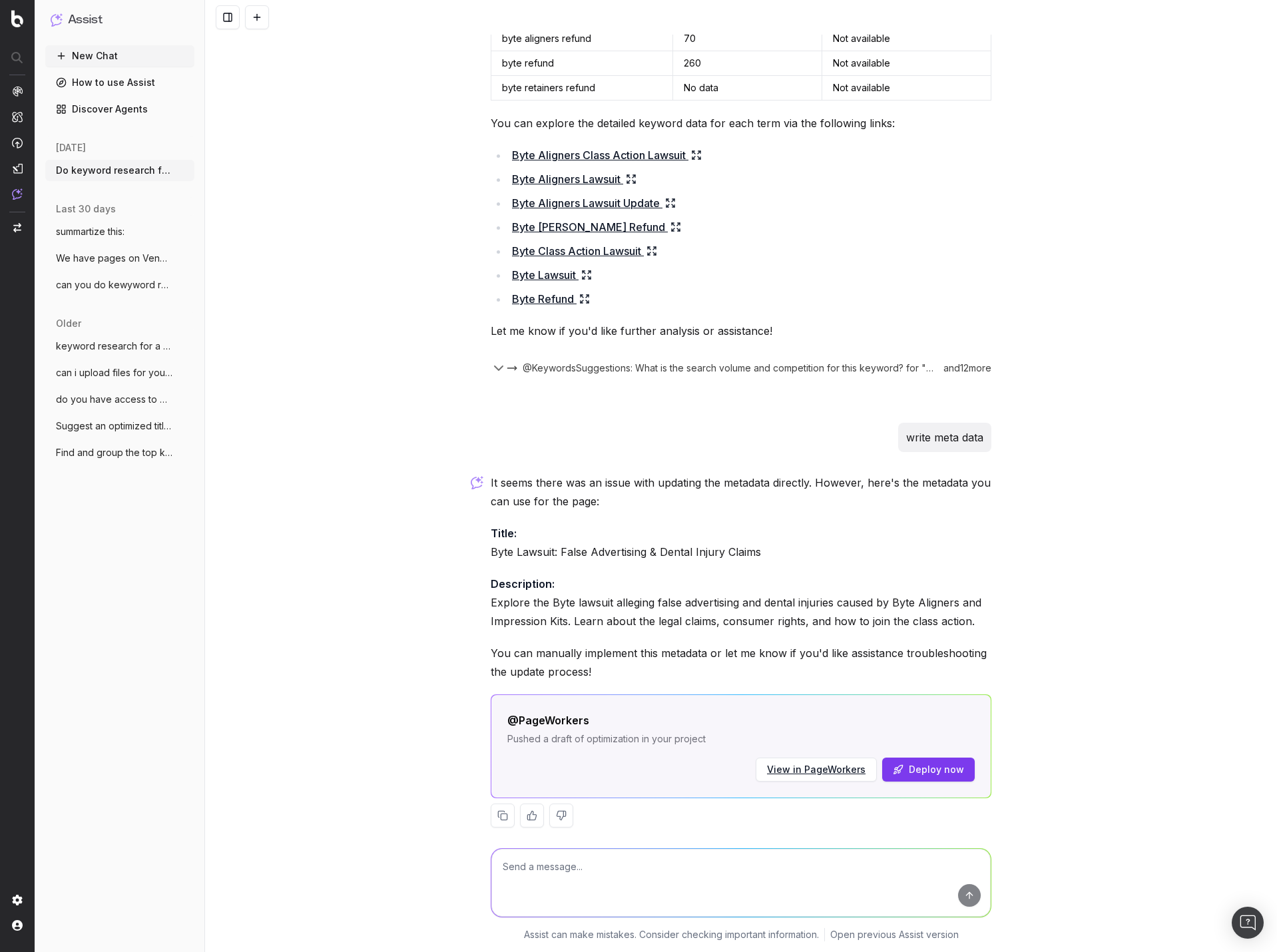
scroll to position [6107, 0]
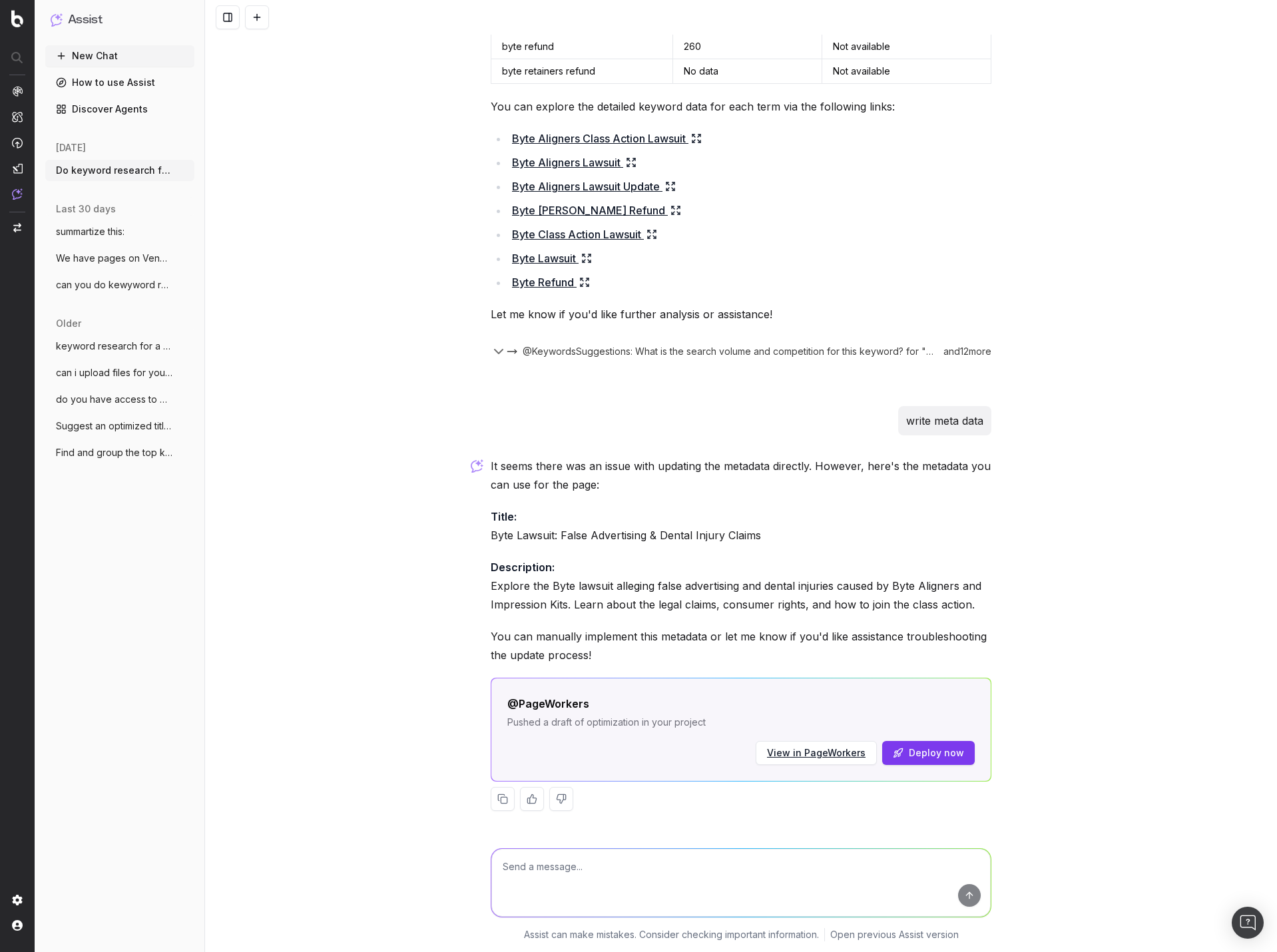
click at [630, 867] on textarea at bounding box center [741, 882] width 499 height 68
type textarea "this si not a lawsuit but i'd like it in the title tag"
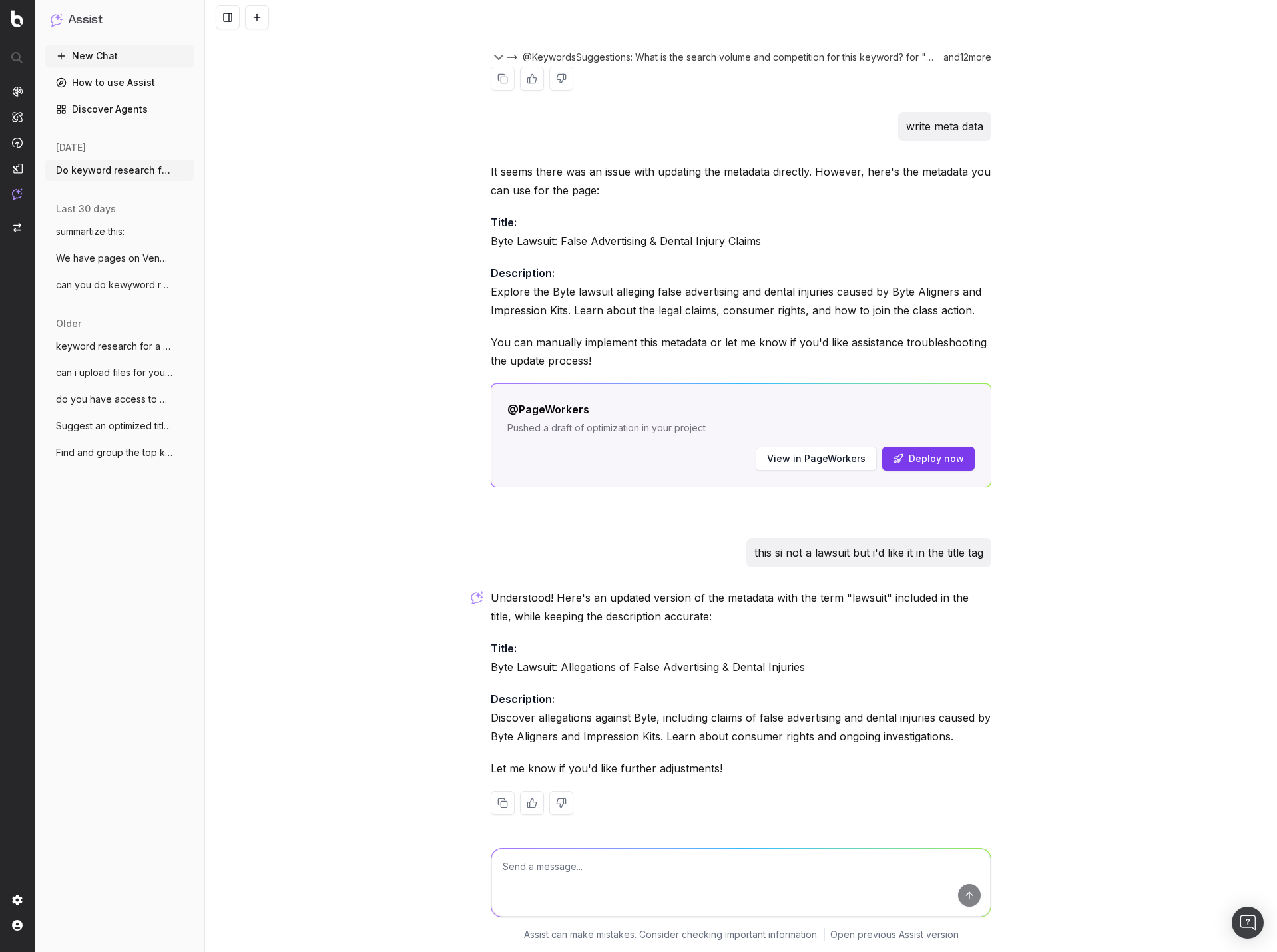
scroll to position [6405, 0]
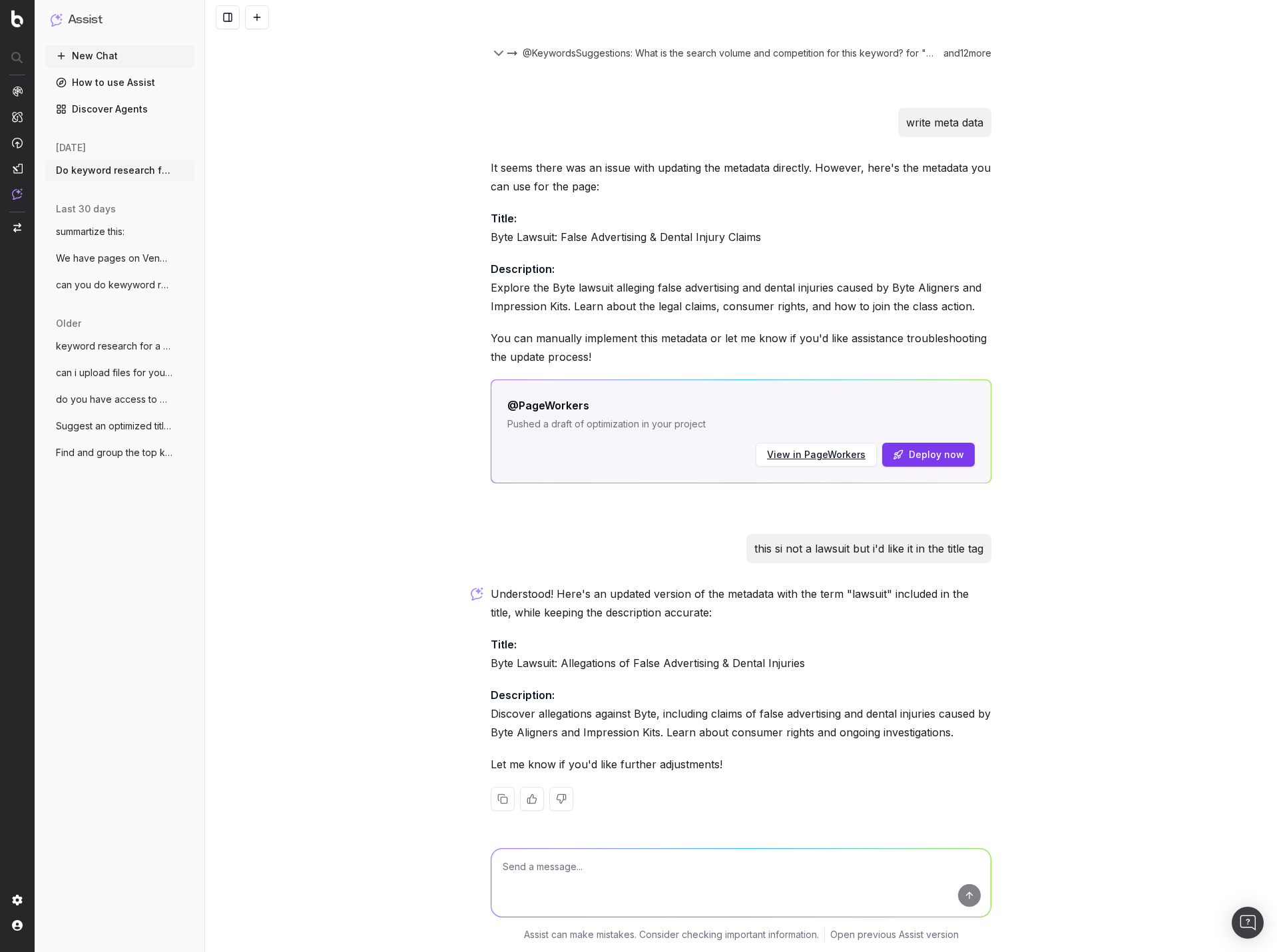
click at [620, 864] on textarea at bounding box center [741, 882] width 499 height 68
type textarea "why is "aligners" not in these title tags?"
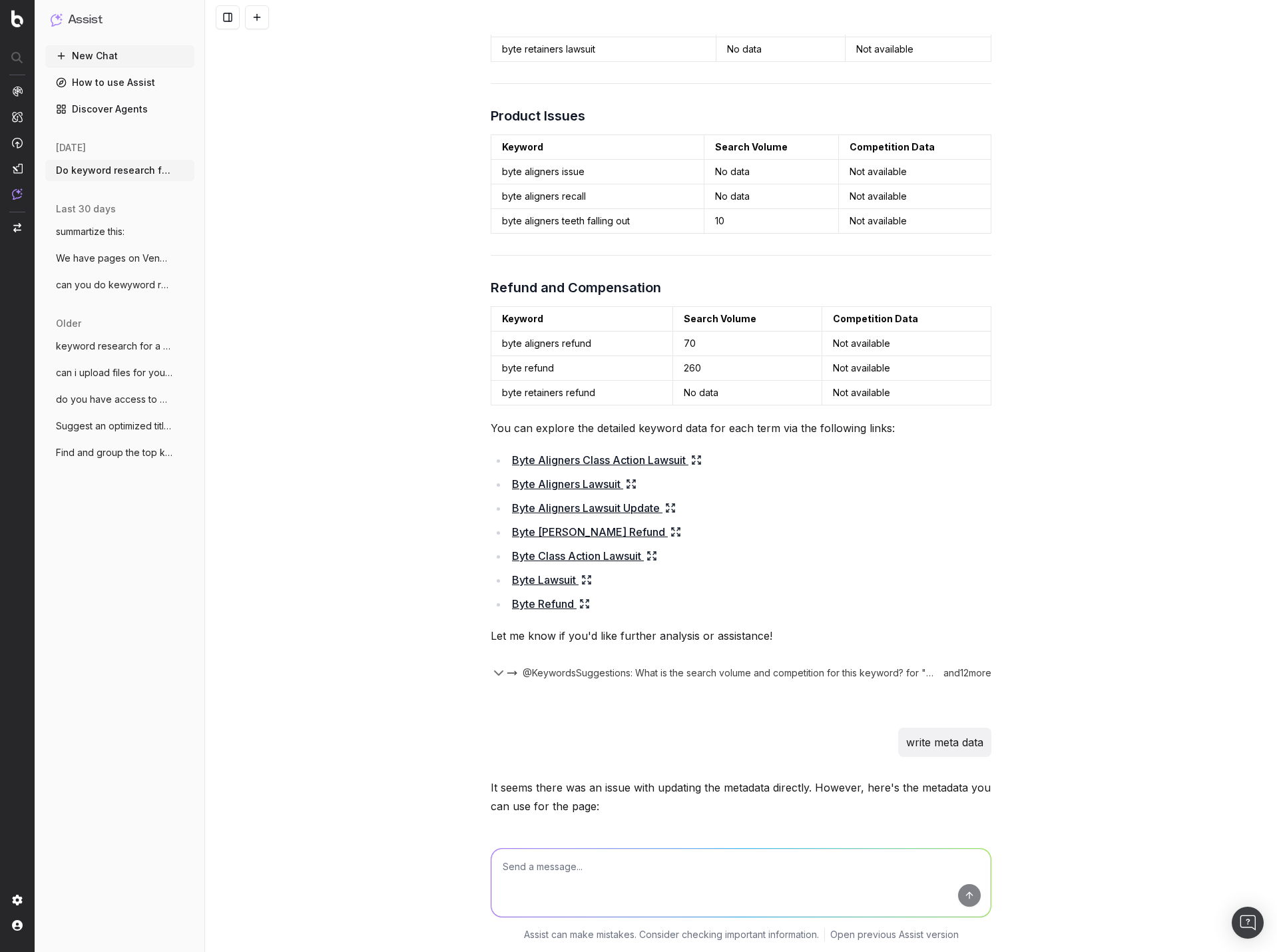
scroll to position [5317, 0]
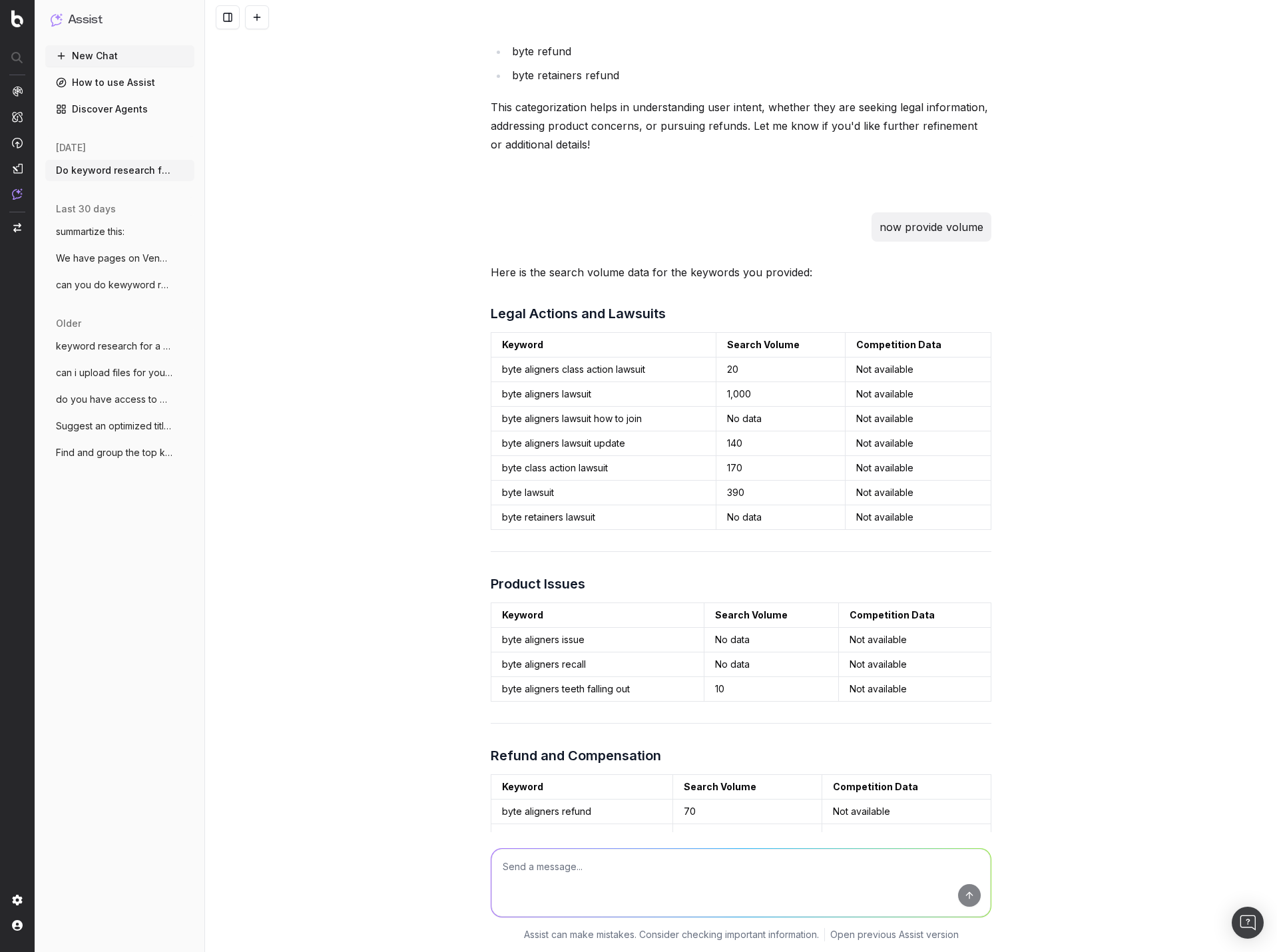
click at [357, 272] on div "Do keyword research for a lawsuit investigation page on our site with the follo…" at bounding box center [741, 476] width 1072 height 952
